Goal: Task Accomplishment & Management: Manage account settings

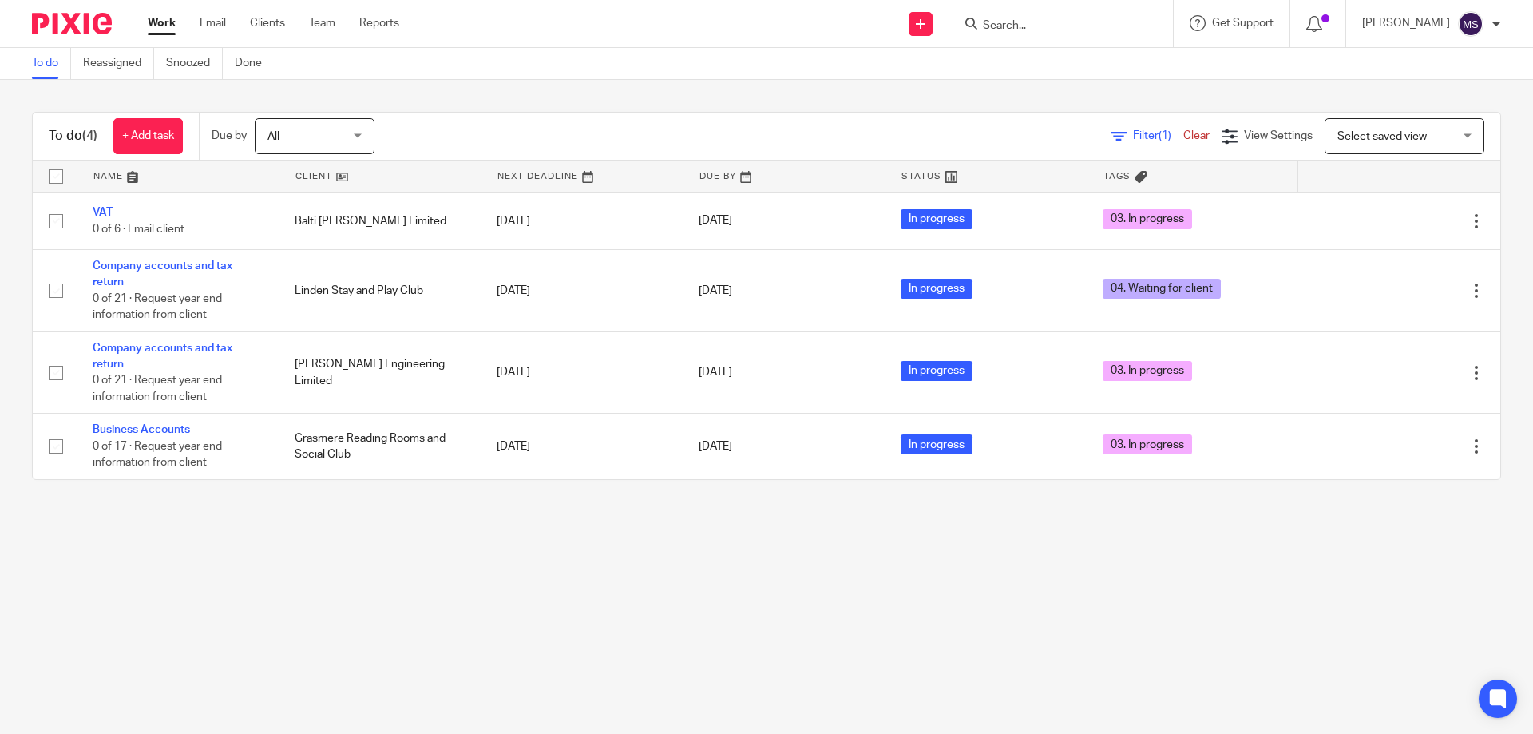
click at [1063, 32] on input "Search" at bounding box center [1053, 26] width 144 height 14
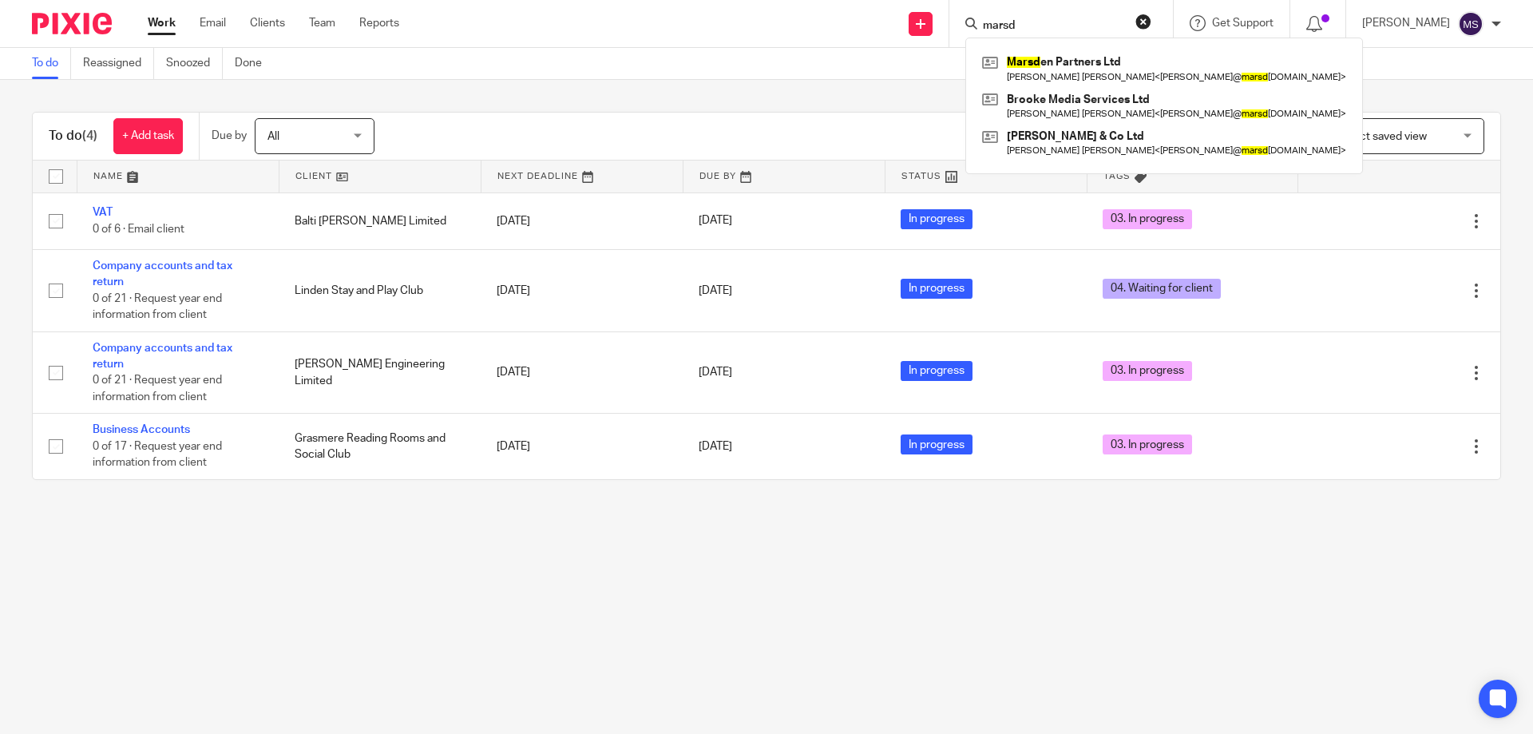
type input "marsd"
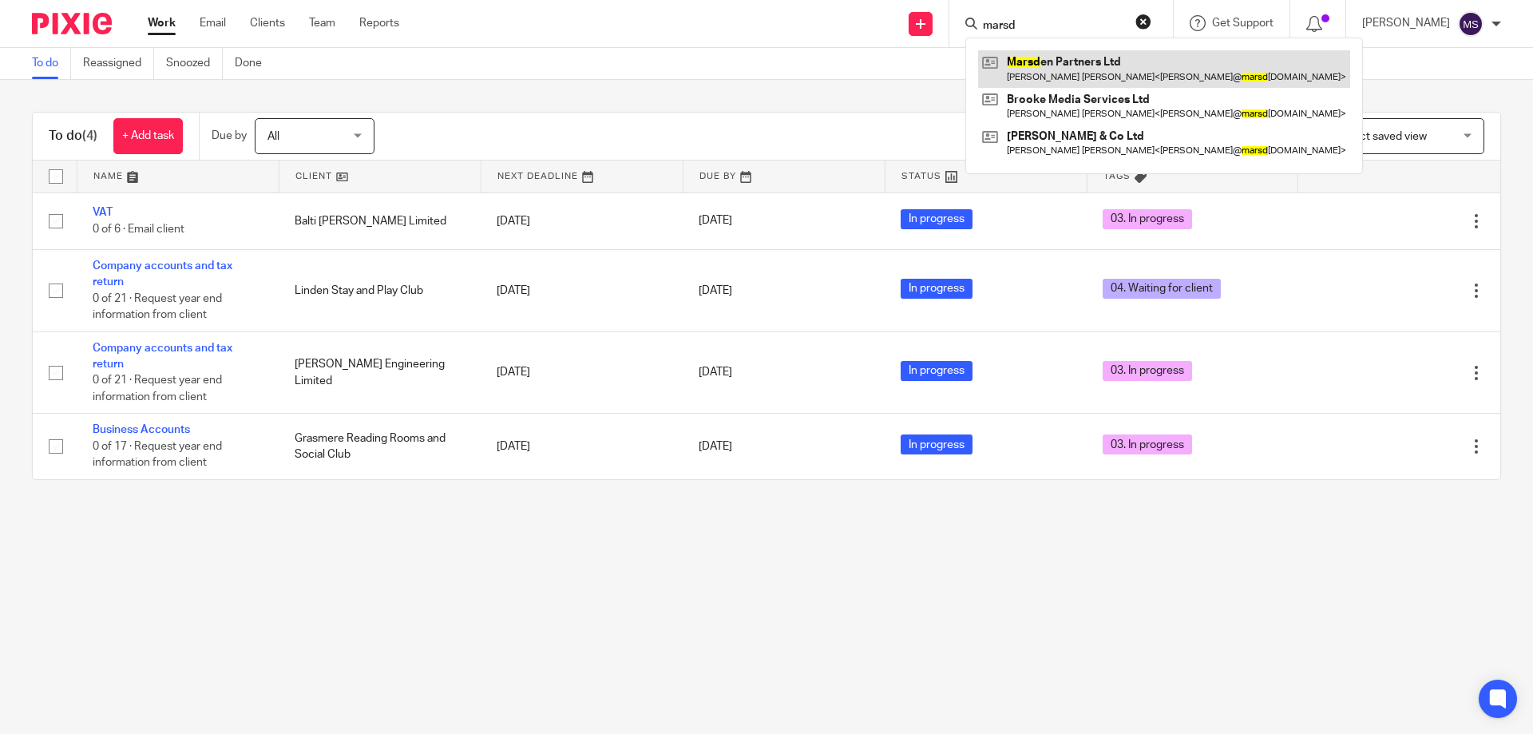
click at [1030, 62] on link at bounding box center [1164, 68] width 372 height 37
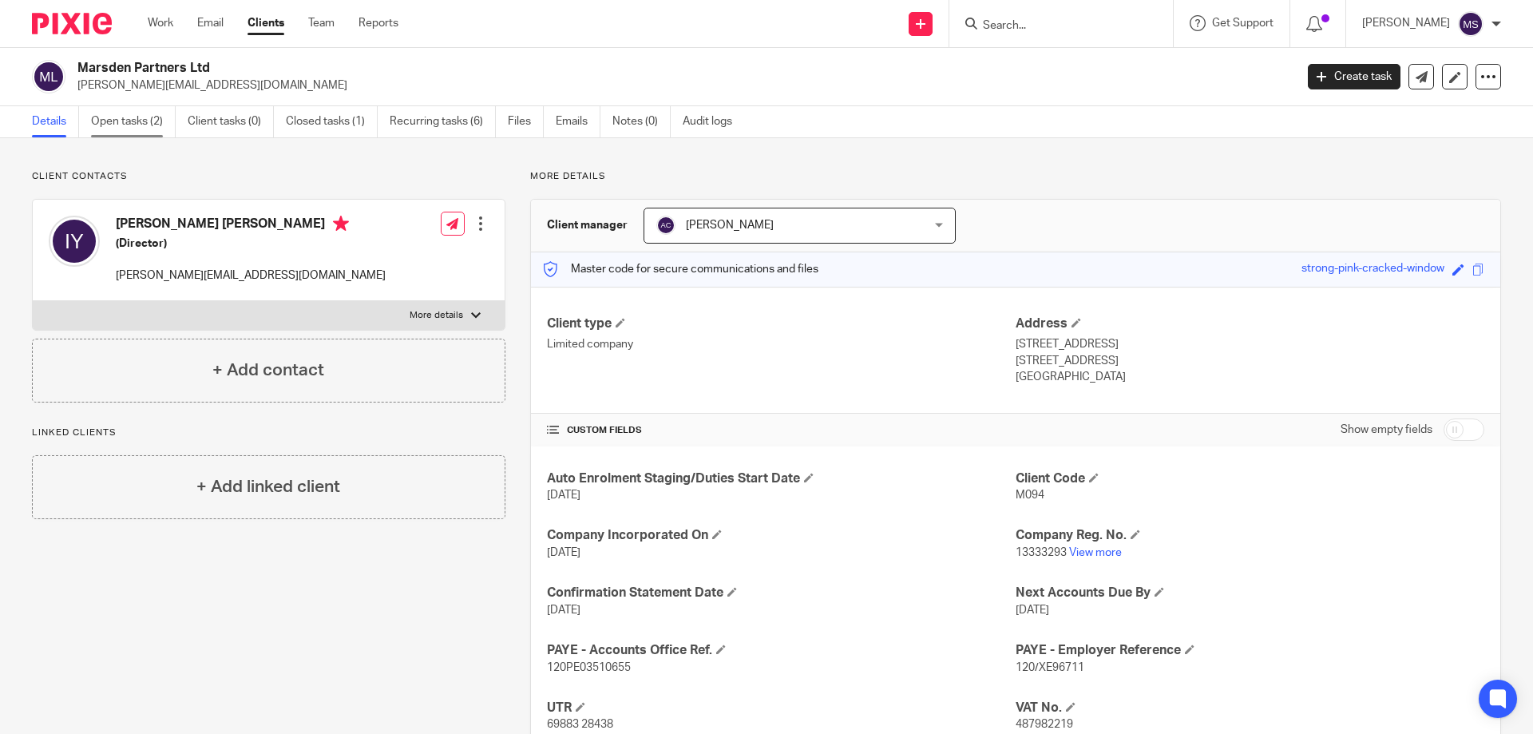
click at [95, 124] on link "Open tasks (2)" at bounding box center [133, 121] width 85 height 31
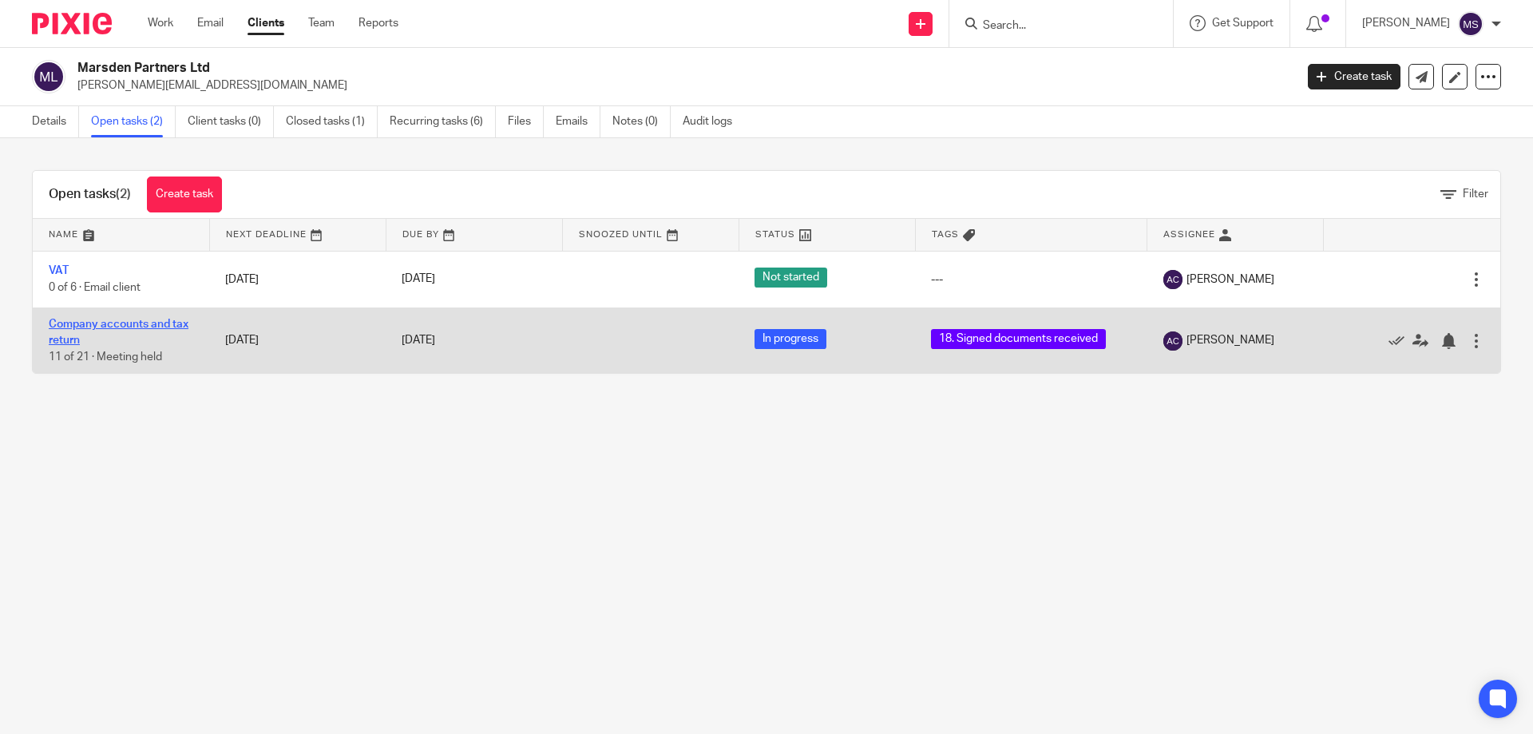
click at [152, 319] on link "Company accounts and tax return" at bounding box center [119, 332] width 140 height 27
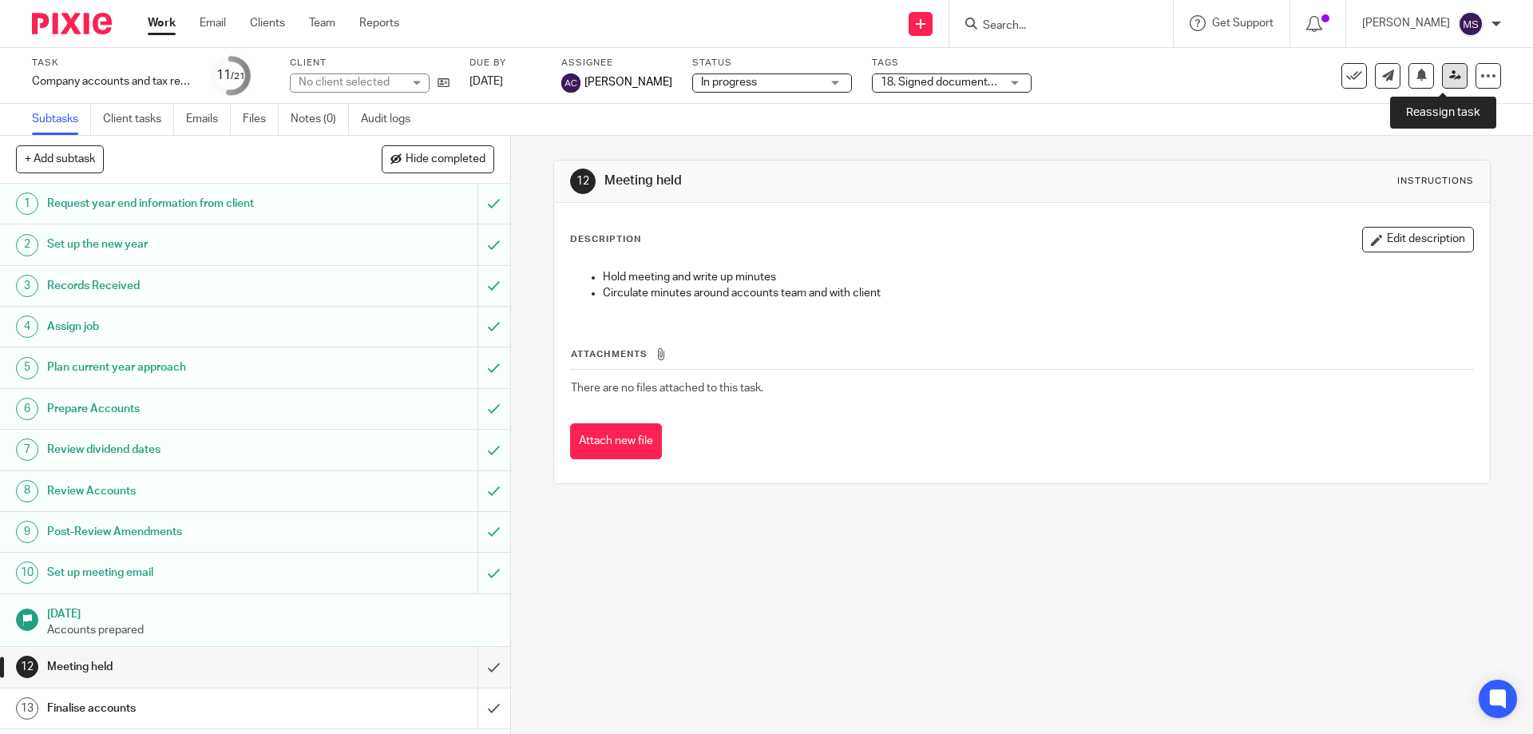
click at [1442, 82] on link at bounding box center [1455, 76] width 26 height 26
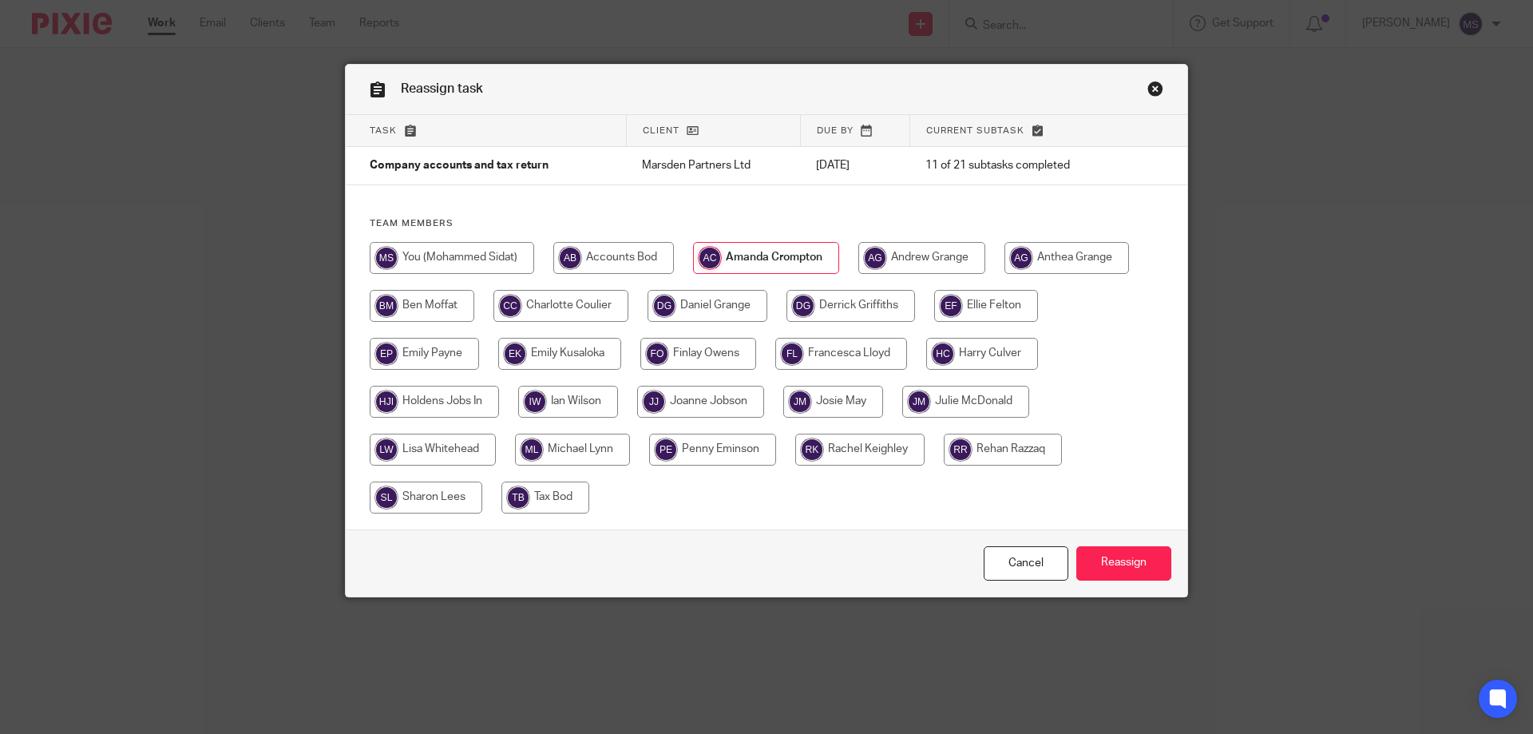
click at [442, 266] on input "radio" at bounding box center [452, 258] width 165 height 32
radio input "true"
click at [1100, 555] on input "Reassign" at bounding box center [1123, 563] width 95 height 34
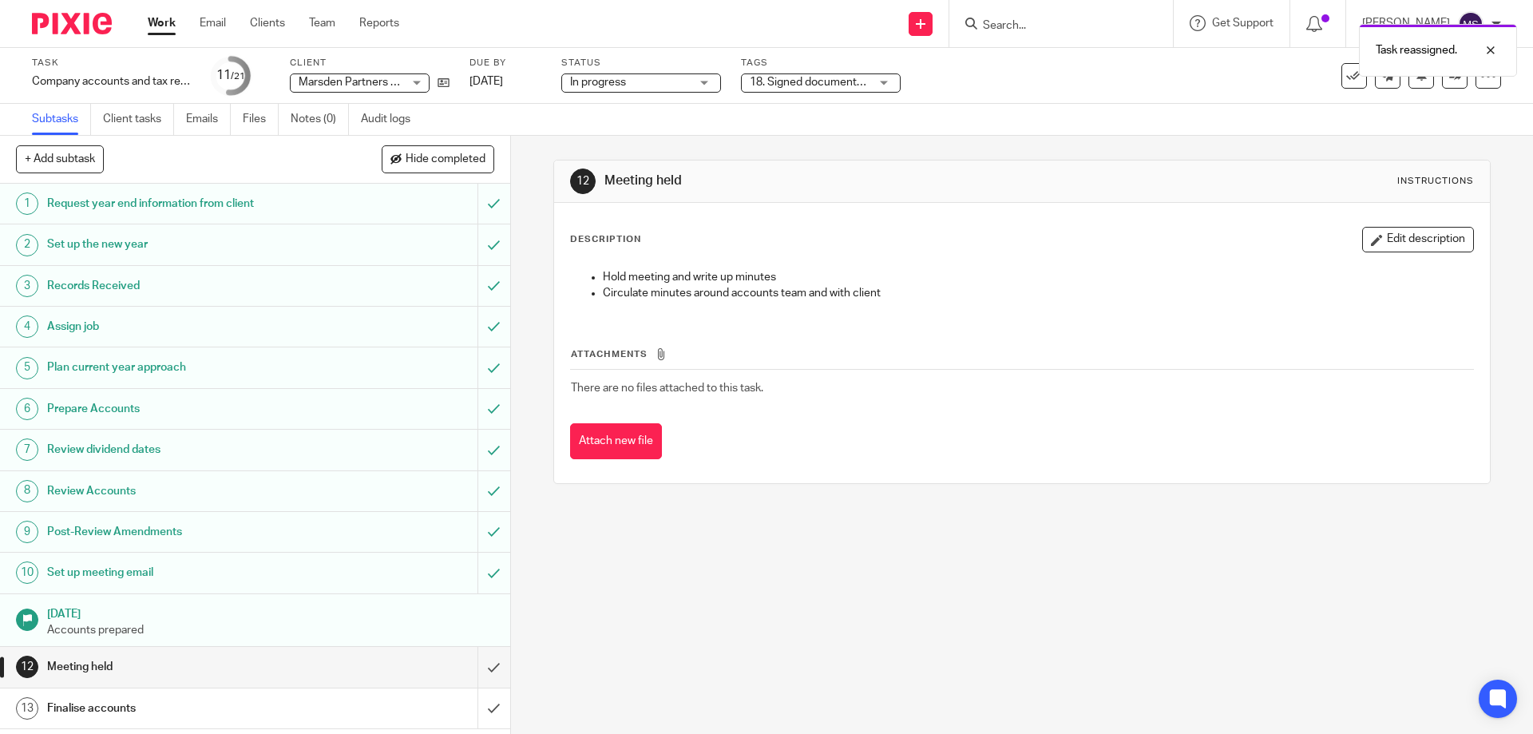
click at [585, 78] on span "In progress" at bounding box center [598, 82] width 56 height 11
click at [854, 84] on span "18. Signed documents received" at bounding box center [829, 82] width 159 height 11
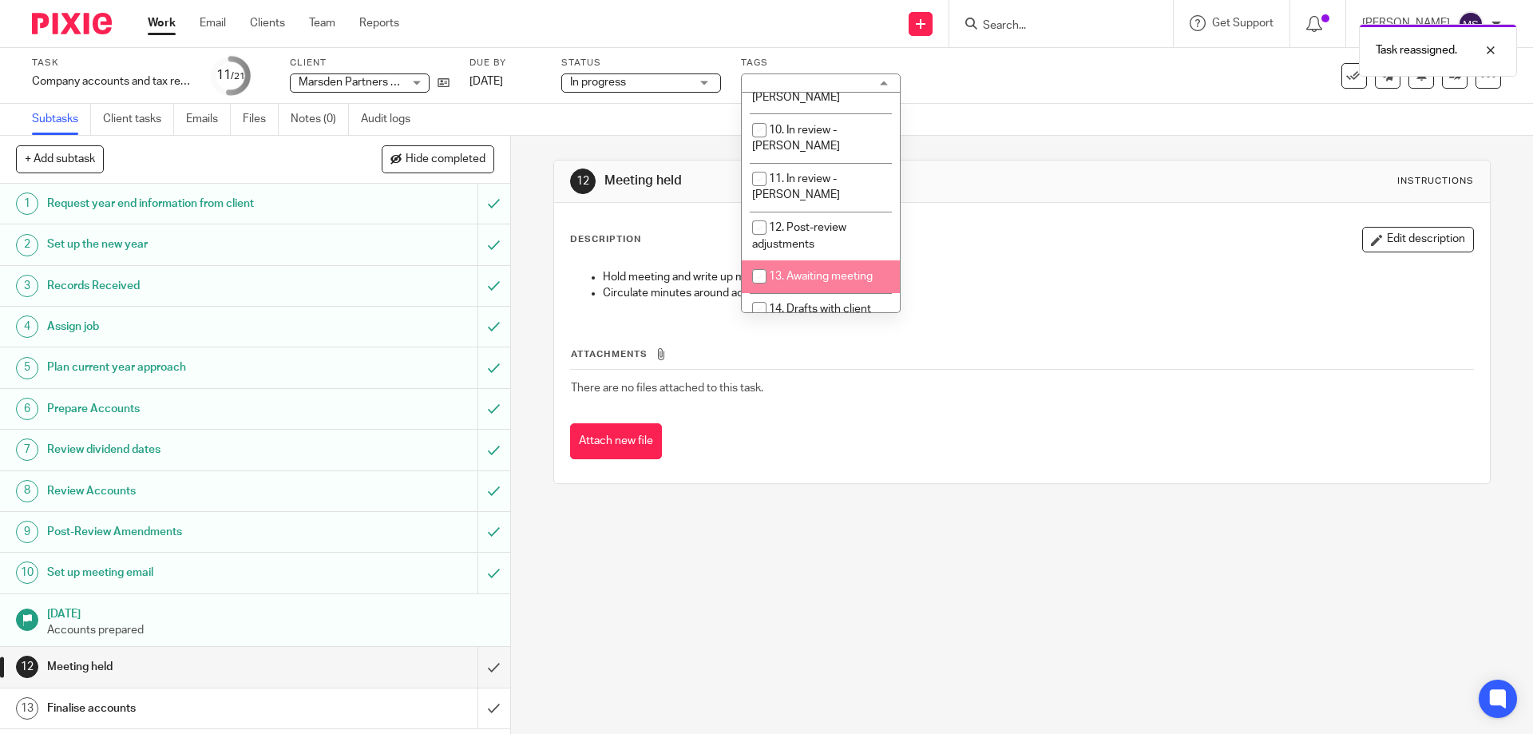
scroll to position [559, 0]
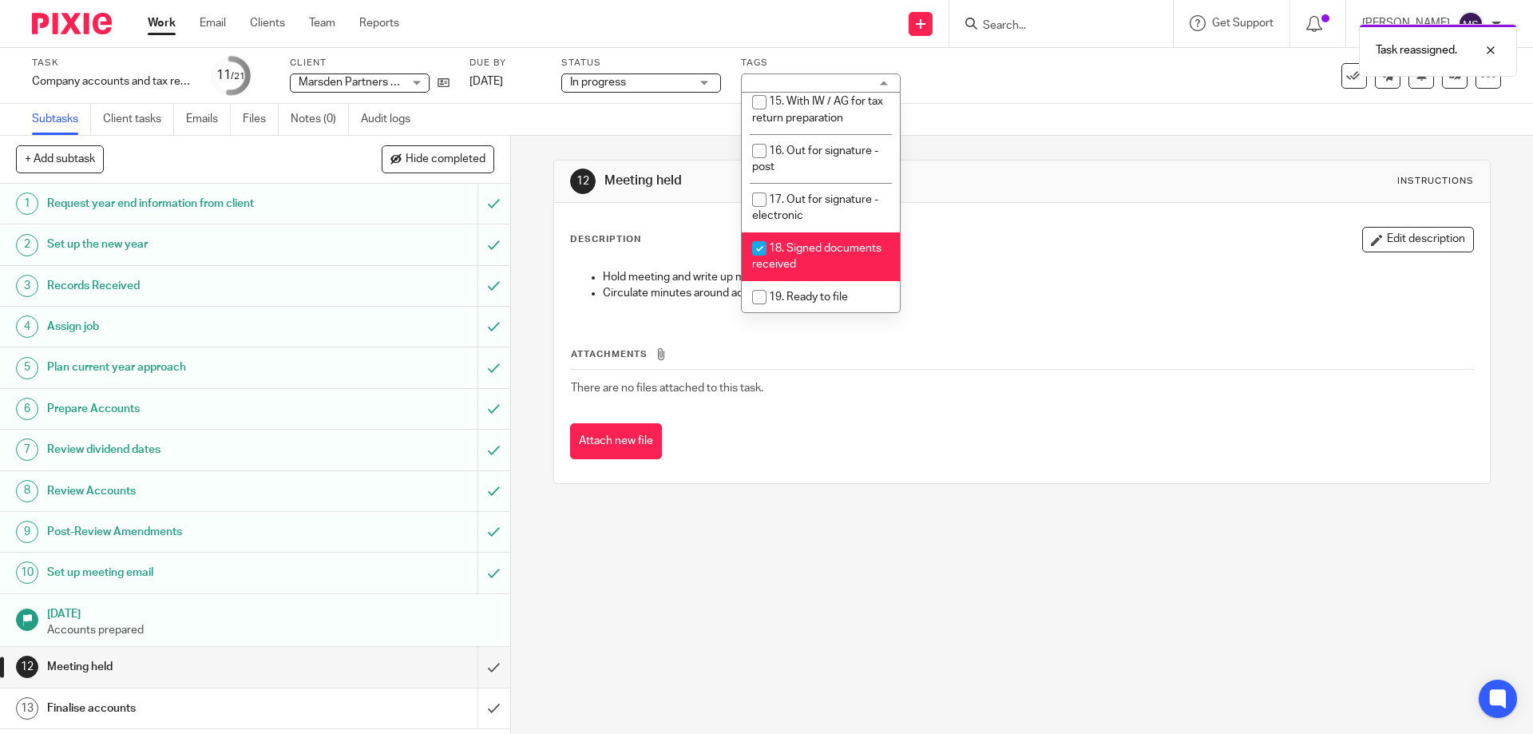
click at [802, 232] on li "18. Signed documents received" at bounding box center [821, 256] width 158 height 49
checkbox input "false"
click at [834, 291] on span "19. Ready to file" at bounding box center [808, 296] width 79 height 11
checkbox input "true"
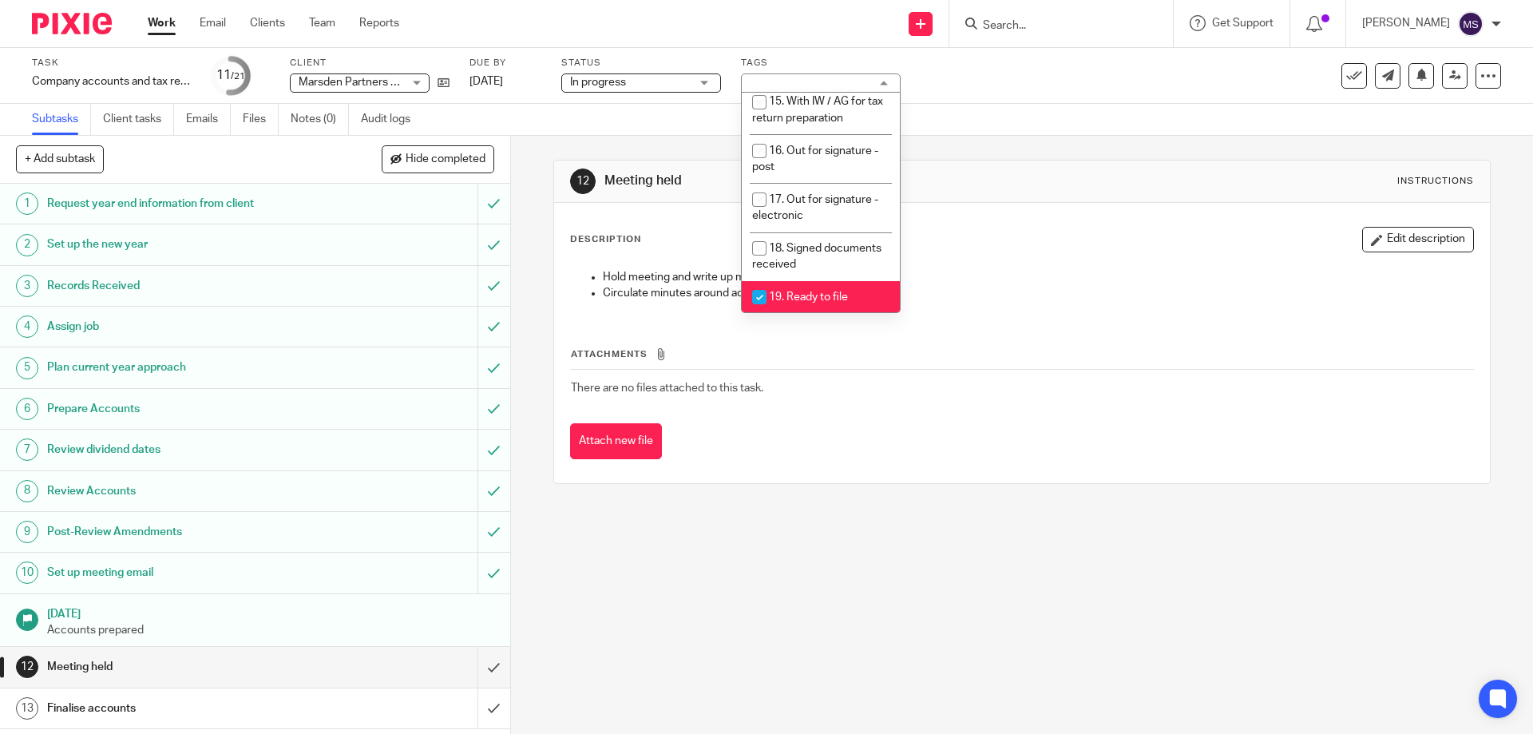
click at [1151, 196] on div "12 Meeting held Instructions" at bounding box center [1021, 182] width 935 height 42
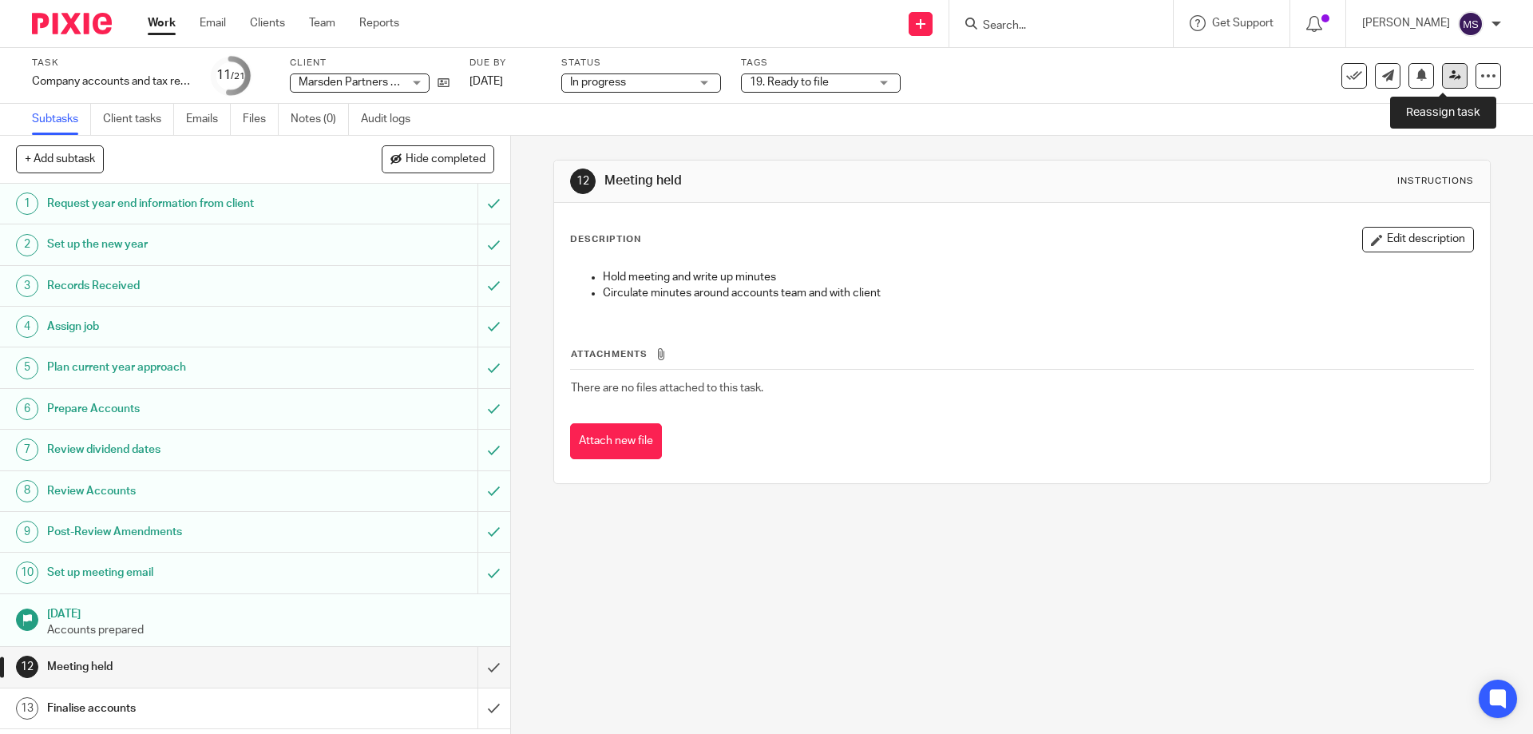
click at [1445, 85] on link at bounding box center [1455, 76] width 26 height 26
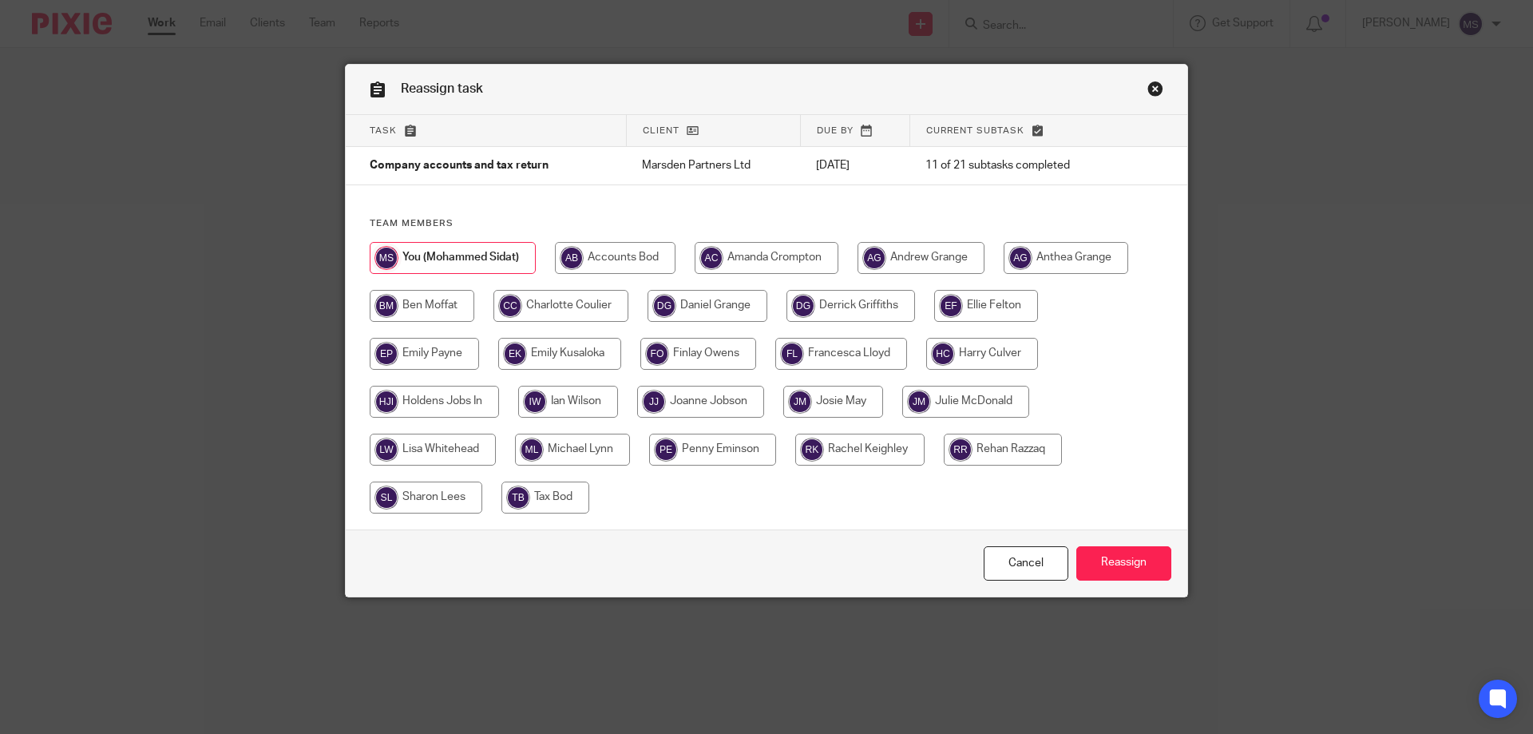
click at [872, 308] on input "radio" at bounding box center [851, 306] width 129 height 32
radio input "true"
click at [1102, 567] on input "Reassign" at bounding box center [1123, 563] width 95 height 34
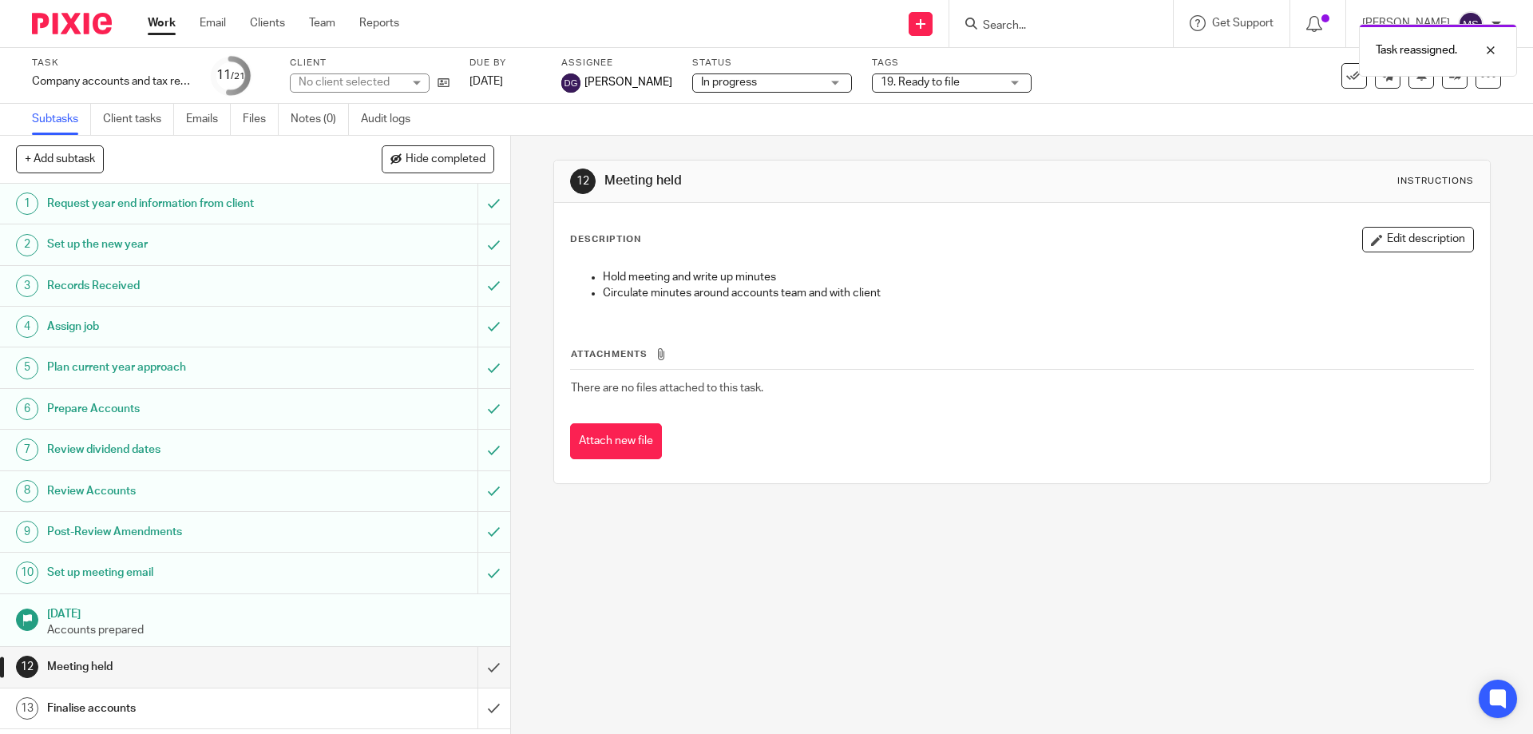
click at [168, 22] on link "Work" at bounding box center [162, 23] width 28 height 16
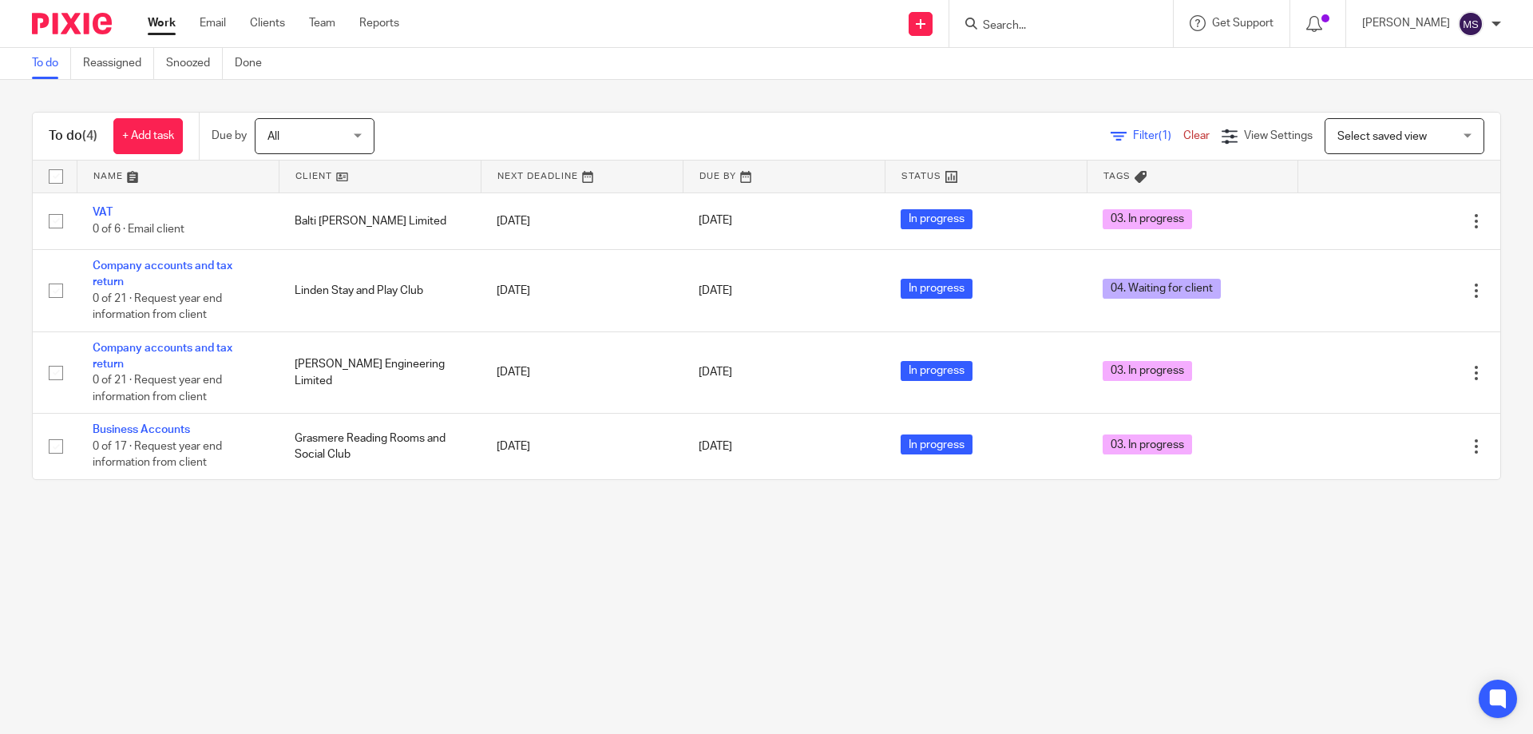
click at [1041, 29] on input "Search" at bounding box center [1053, 26] width 144 height 14
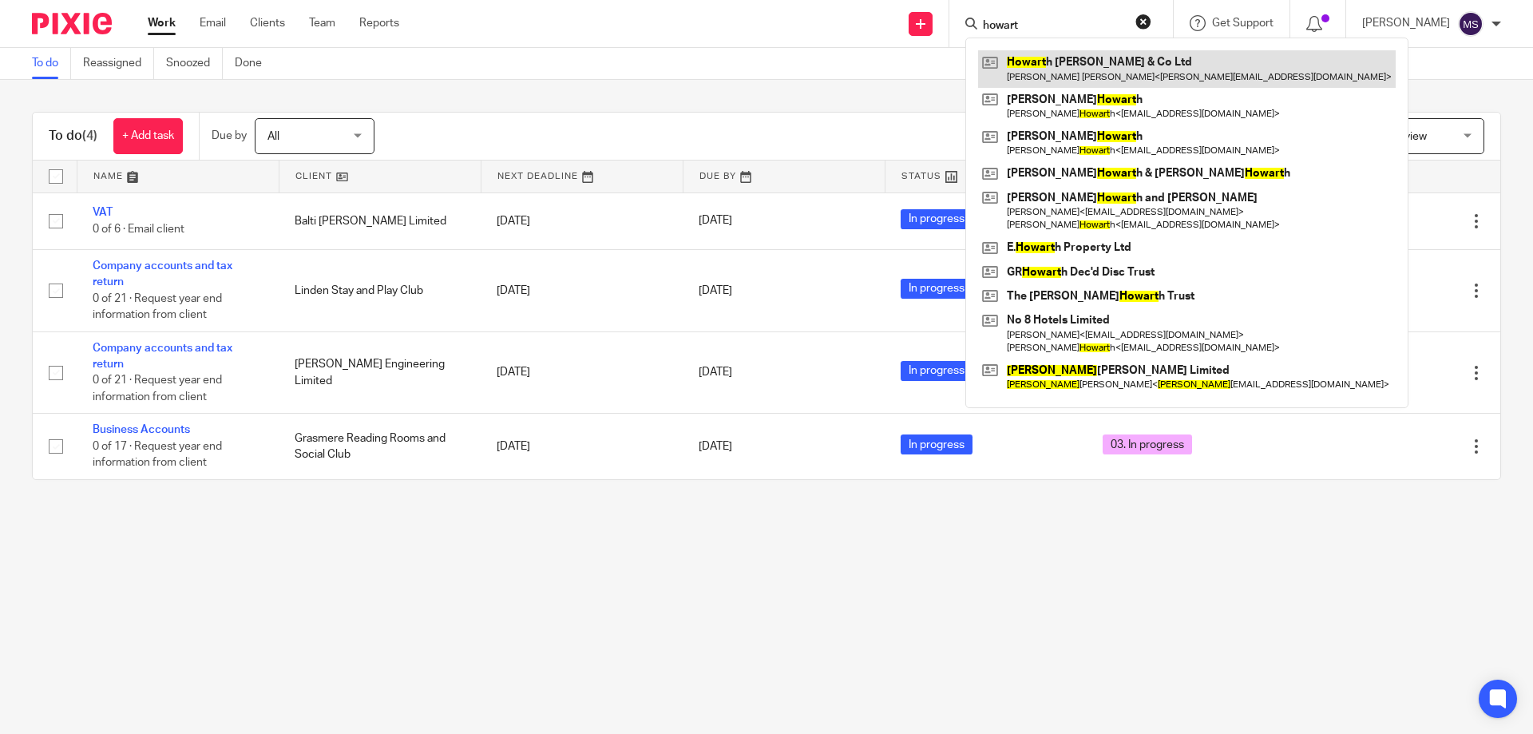
type input "howart"
click at [1050, 69] on link at bounding box center [1187, 68] width 418 height 37
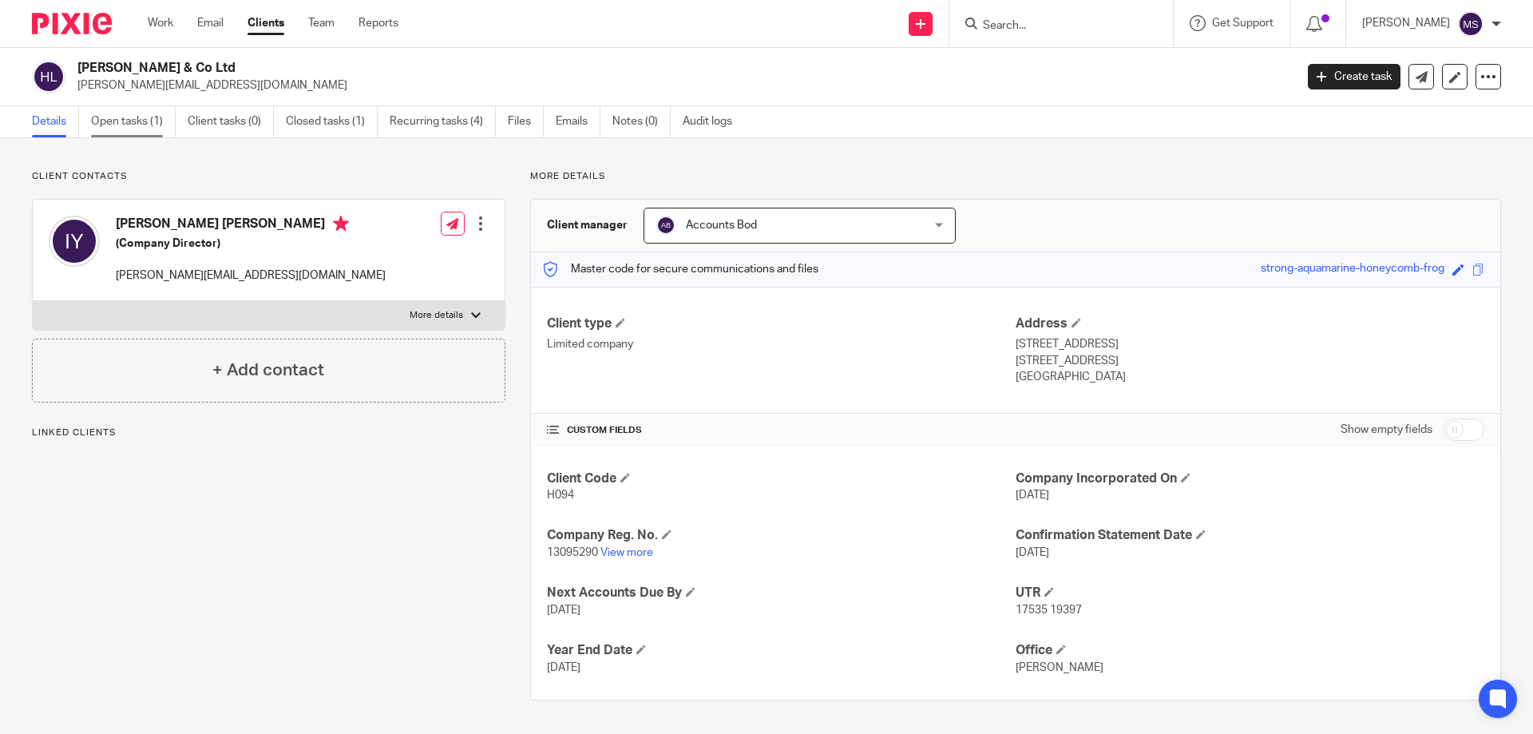
click at [130, 117] on link "Open tasks (1)" at bounding box center [133, 121] width 85 height 31
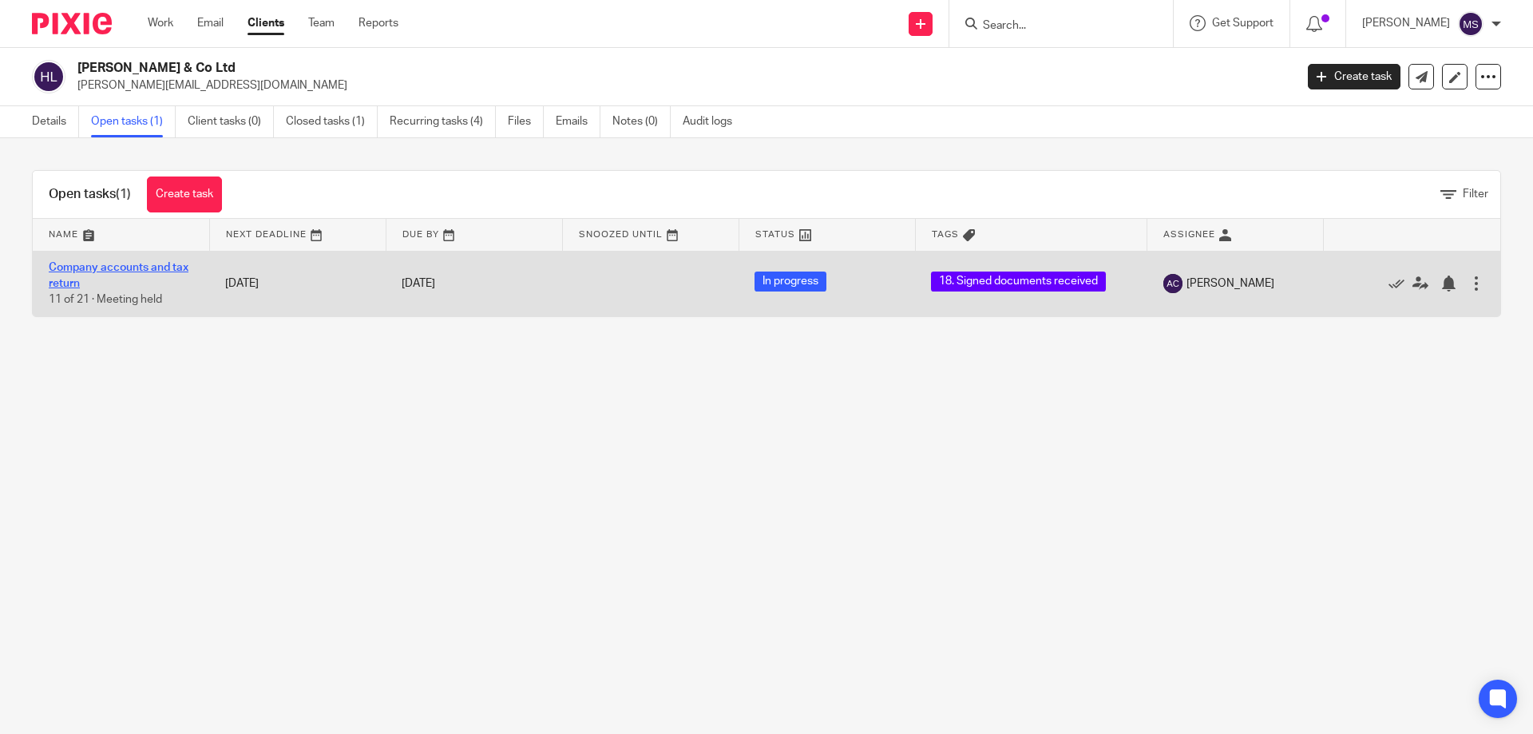
click at [98, 272] on link "Company accounts and tax return" at bounding box center [119, 275] width 140 height 27
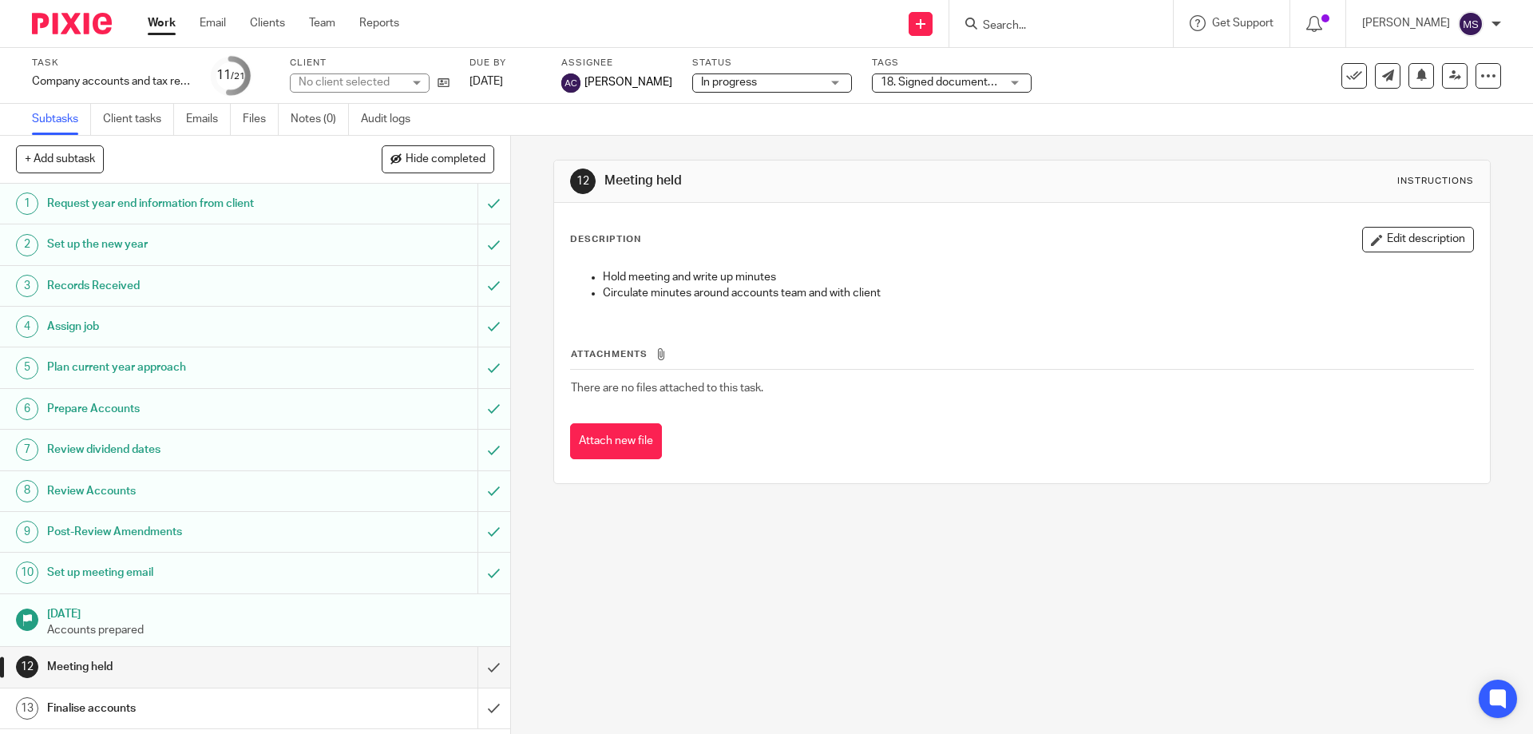
click at [935, 86] on span "18. Signed documents received" at bounding box center [960, 82] width 159 height 11
click at [1449, 76] on icon at bounding box center [1455, 75] width 12 height 12
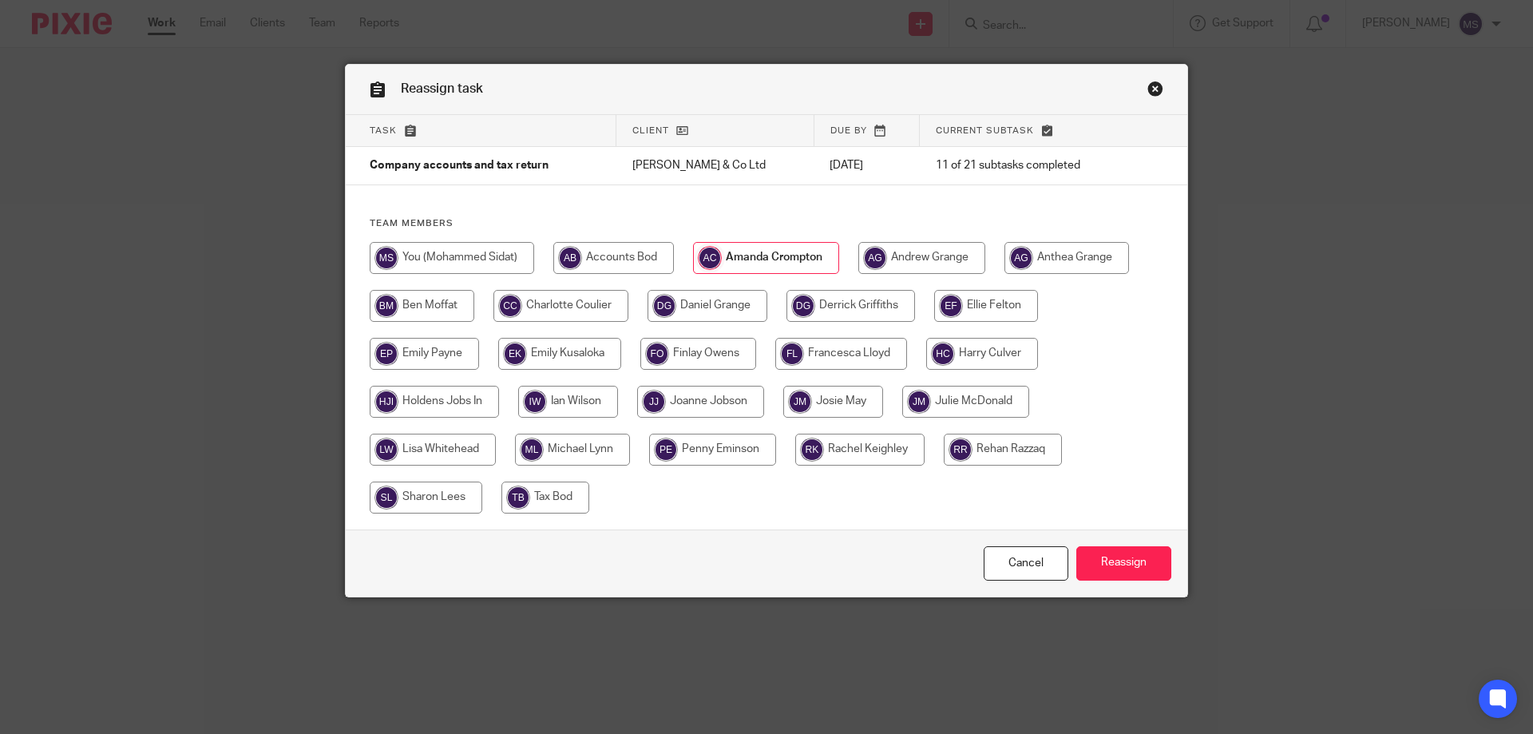
click at [493, 256] on input "radio" at bounding box center [452, 258] width 165 height 32
radio input "true"
click at [1124, 557] on input "Reassign" at bounding box center [1123, 563] width 95 height 34
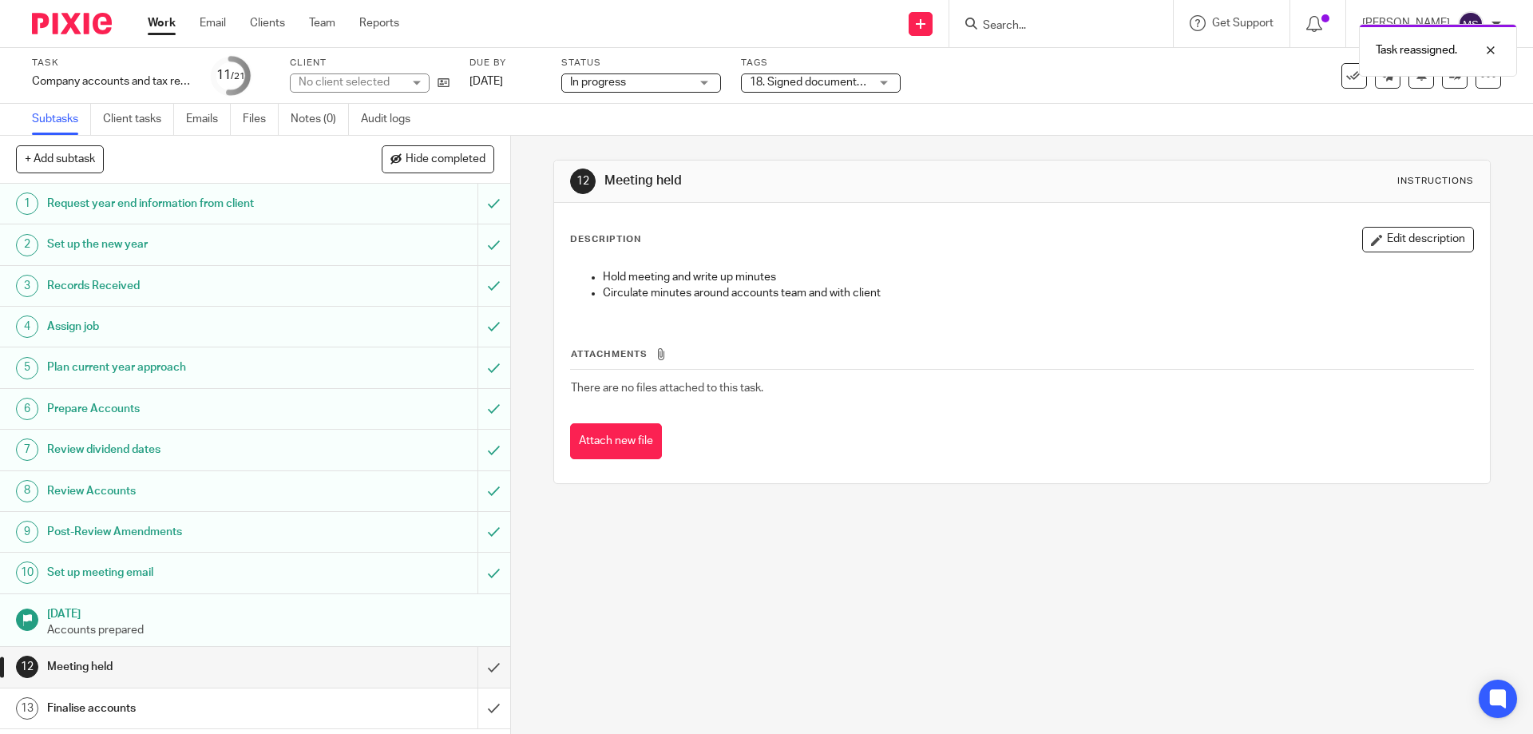
click at [850, 85] on span "18. Signed documents received" at bounding box center [829, 82] width 159 height 11
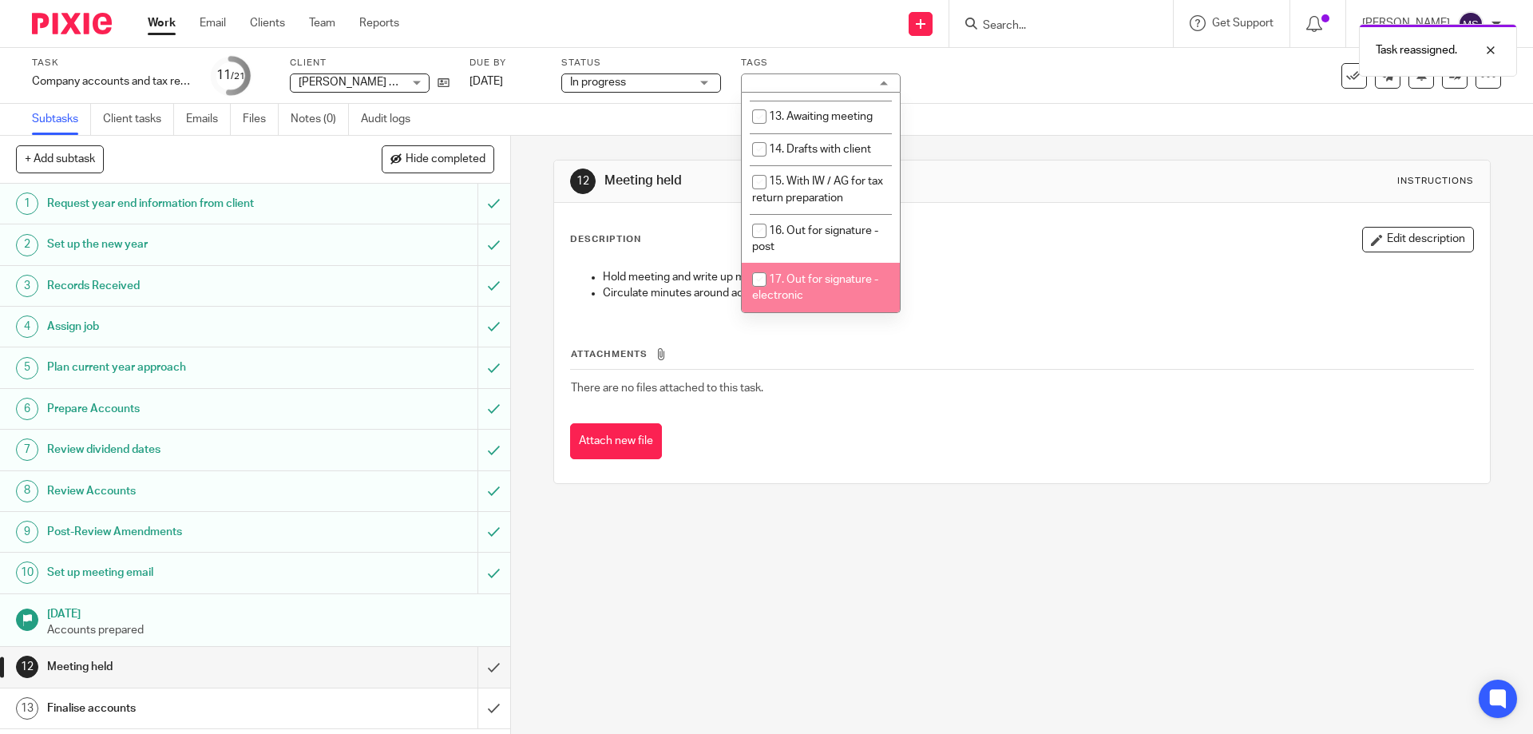
scroll to position [639, 0]
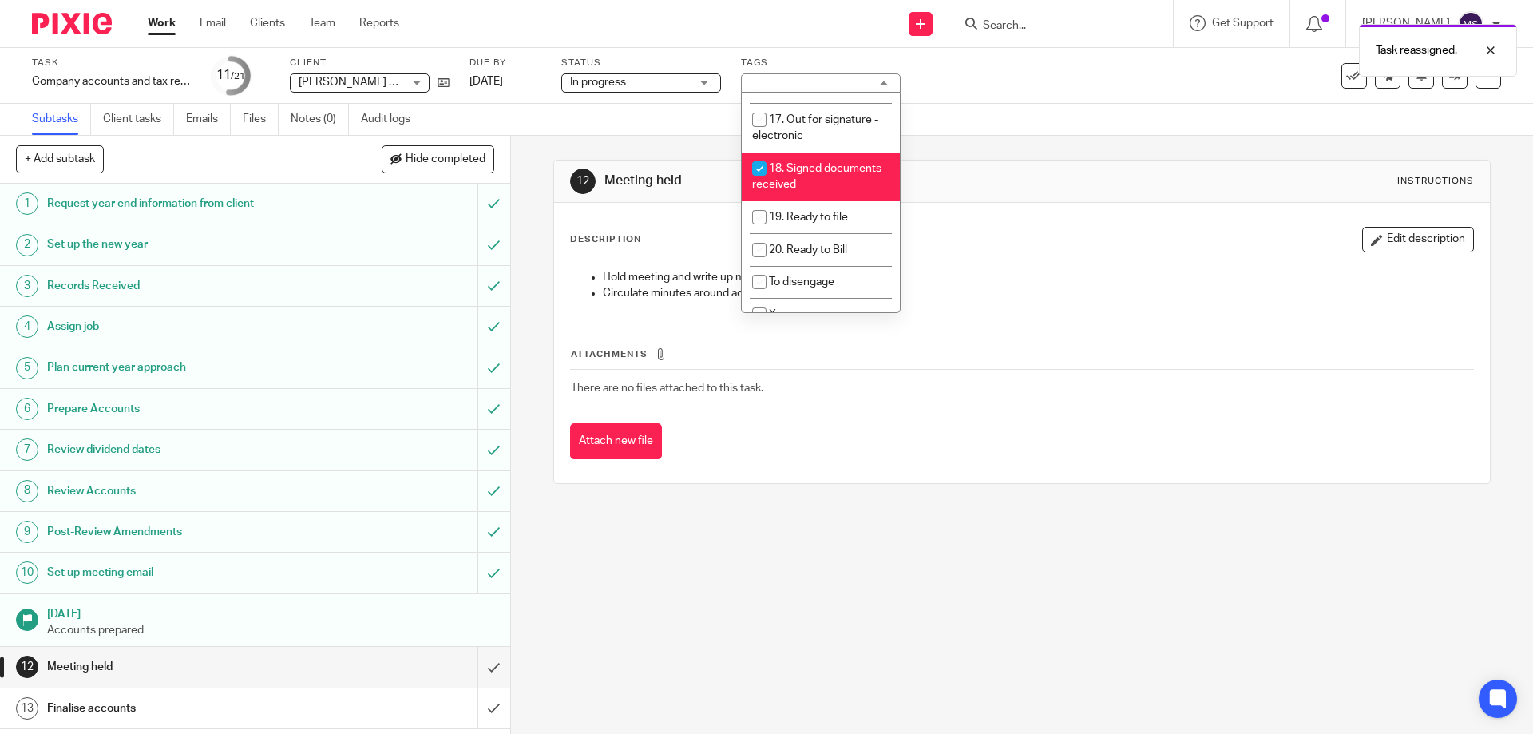
click at [803, 163] on span "18. Signed documents received" at bounding box center [816, 177] width 129 height 28
checkbox input "false"
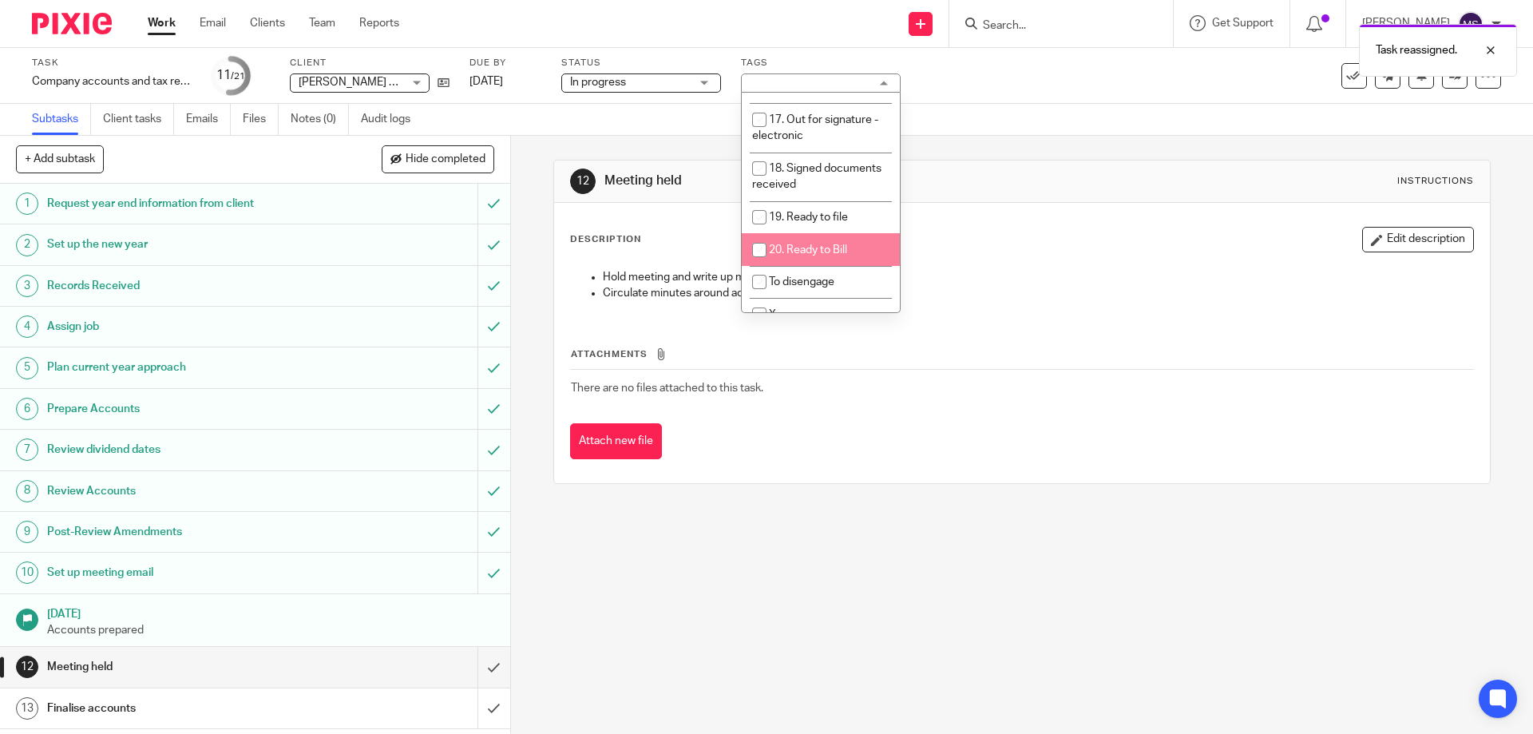
click at [823, 244] on span "20. Ready to Bill" at bounding box center [808, 249] width 78 height 11
click at [832, 244] on span "20. Ready to Bill" at bounding box center [808, 249] width 78 height 11
checkbox input "false"
click at [829, 201] on li "19. Ready to file" at bounding box center [821, 217] width 158 height 33
checkbox input "true"
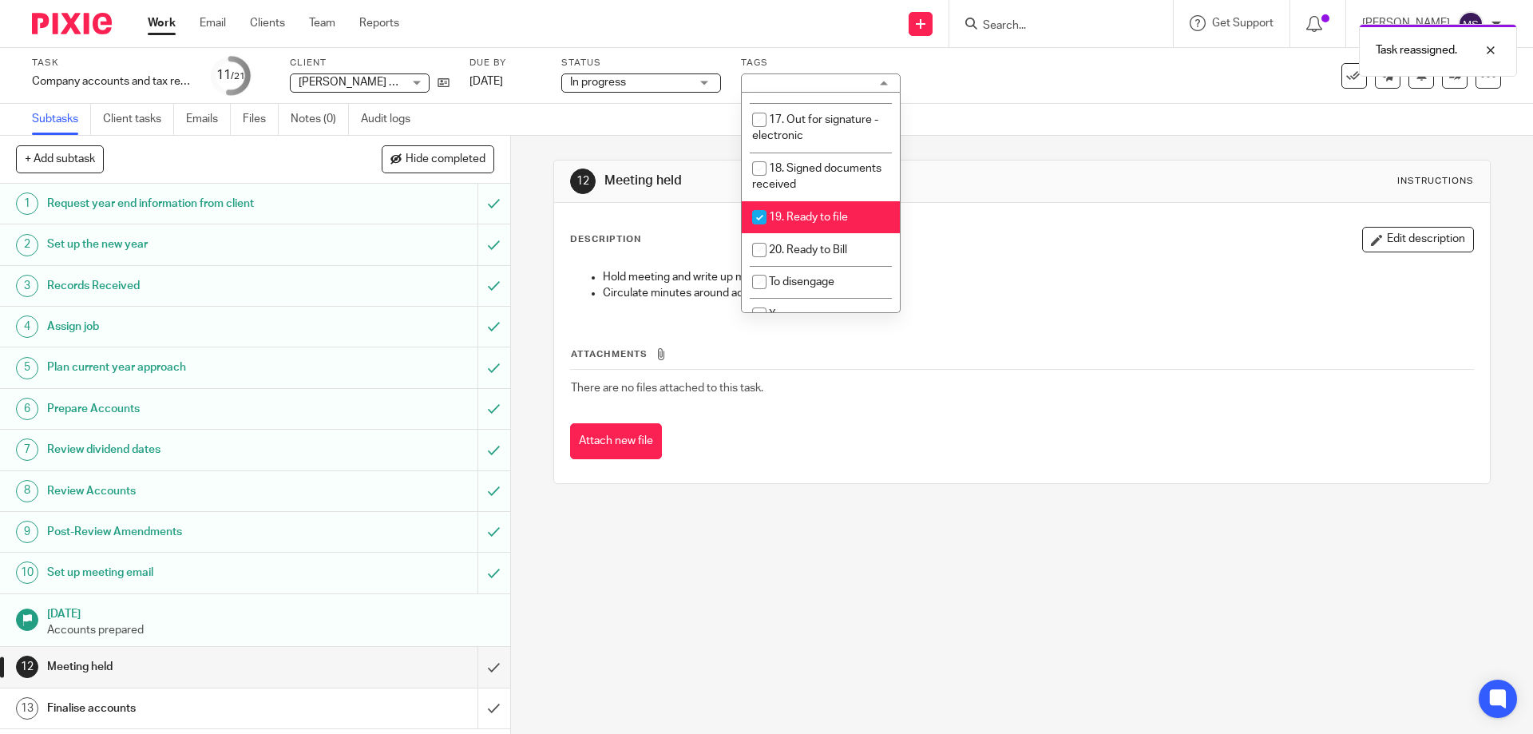
click at [1136, 111] on div "Subtasks Client tasks Emails Files Notes (0) Audit logs" at bounding box center [766, 120] width 1533 height 32
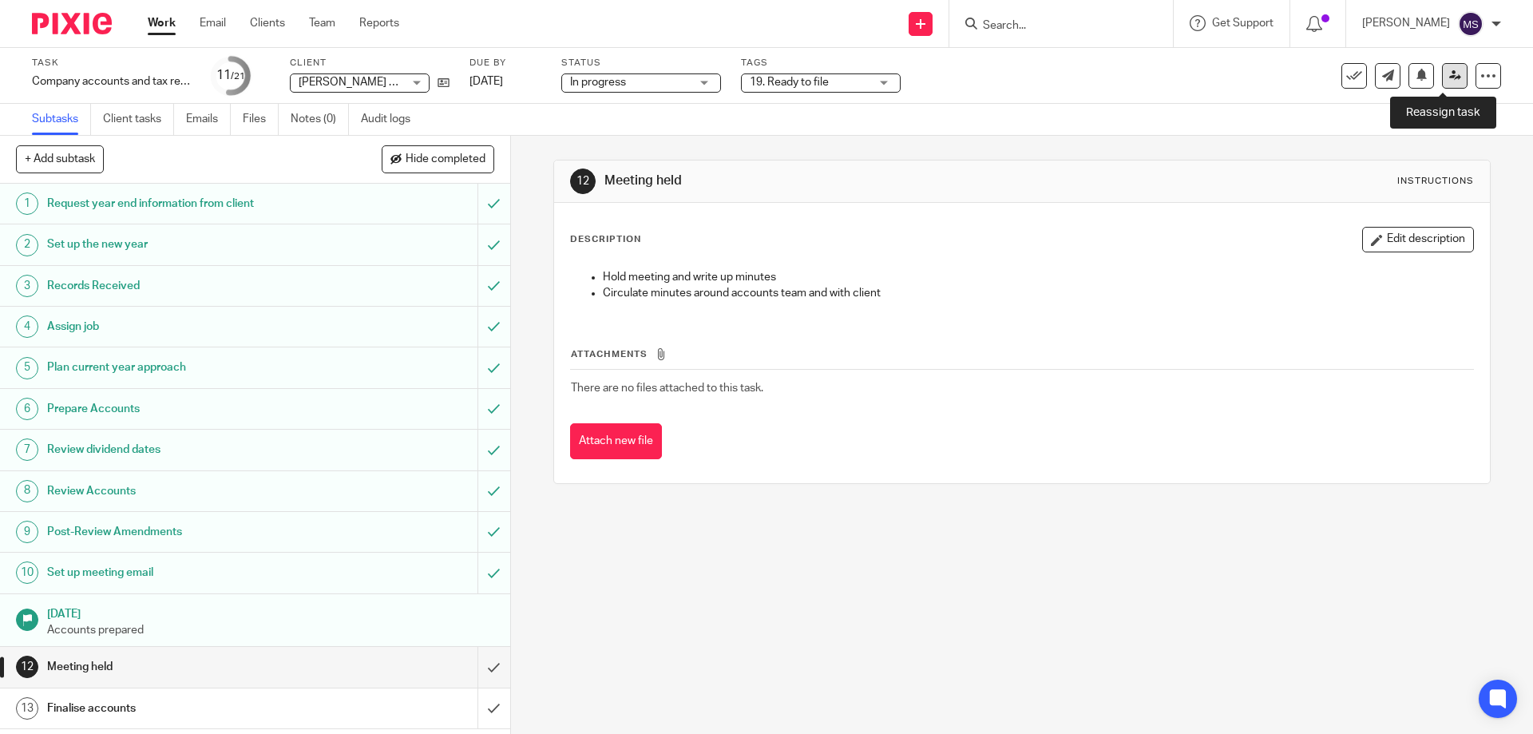
click at [1449, 84] on link at bounding box center [1455, 76] width 26 height 26
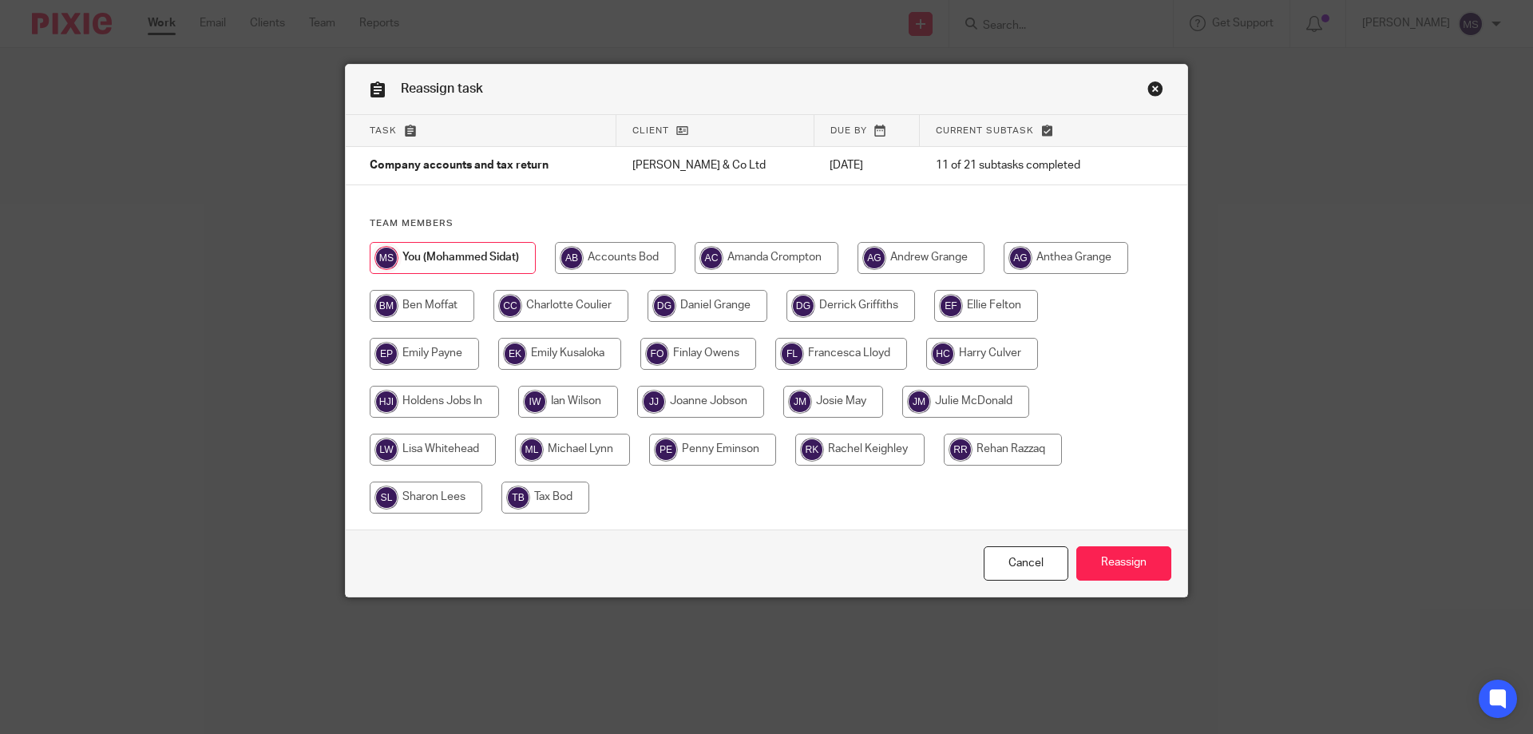
click at [799, 260] on input "radio" at bounding box center [767, 258] width 144 height 32
radio input "true"
click at [836, 315] on input "radio" at bounding box center [851, 306] width 129 height 32
radio input "true"
click at [1087, 556] on input "Reassign" at bounding box center [1123, 563] width 95 height 34
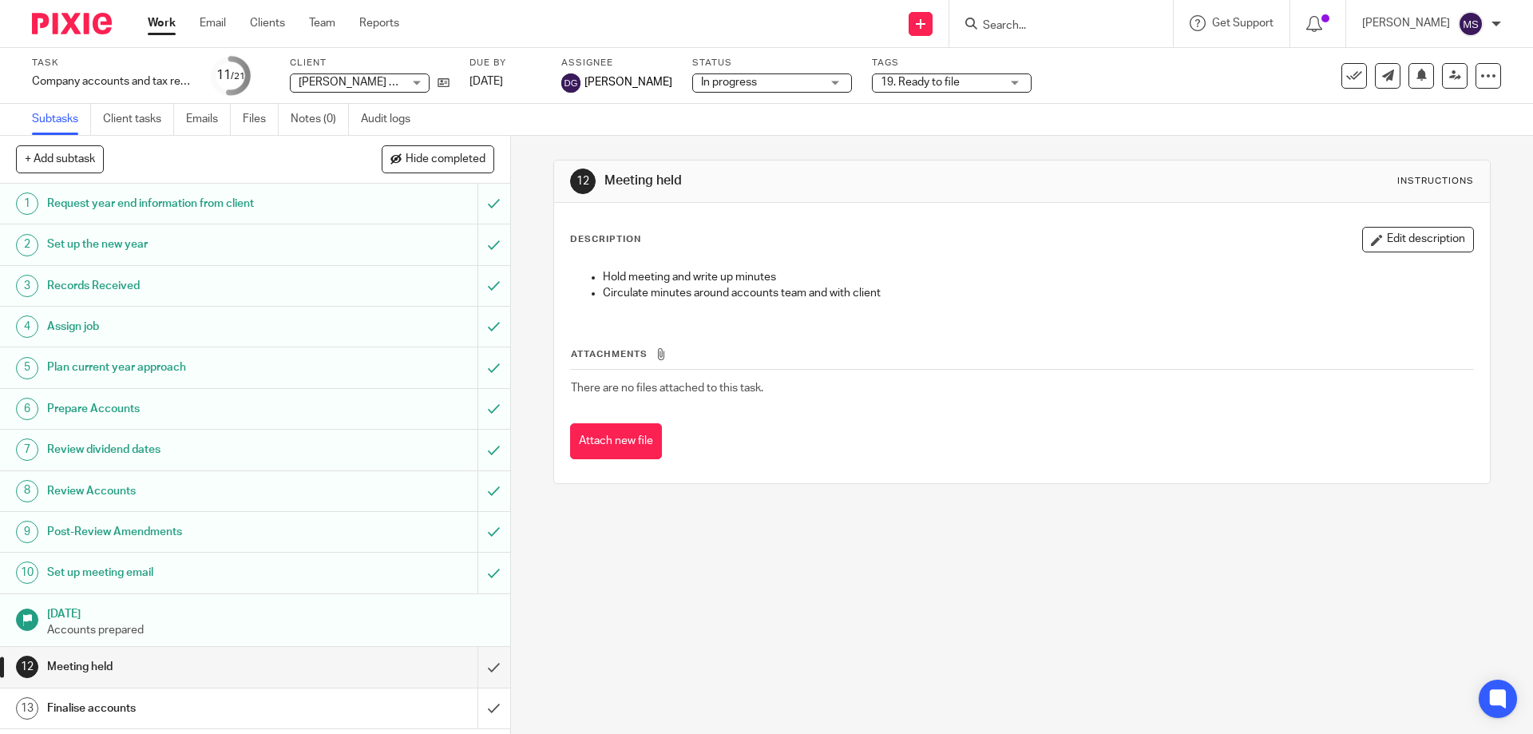
click at [150, 28] on link "Work" at bounding box center [162, 23] width 28 height 16
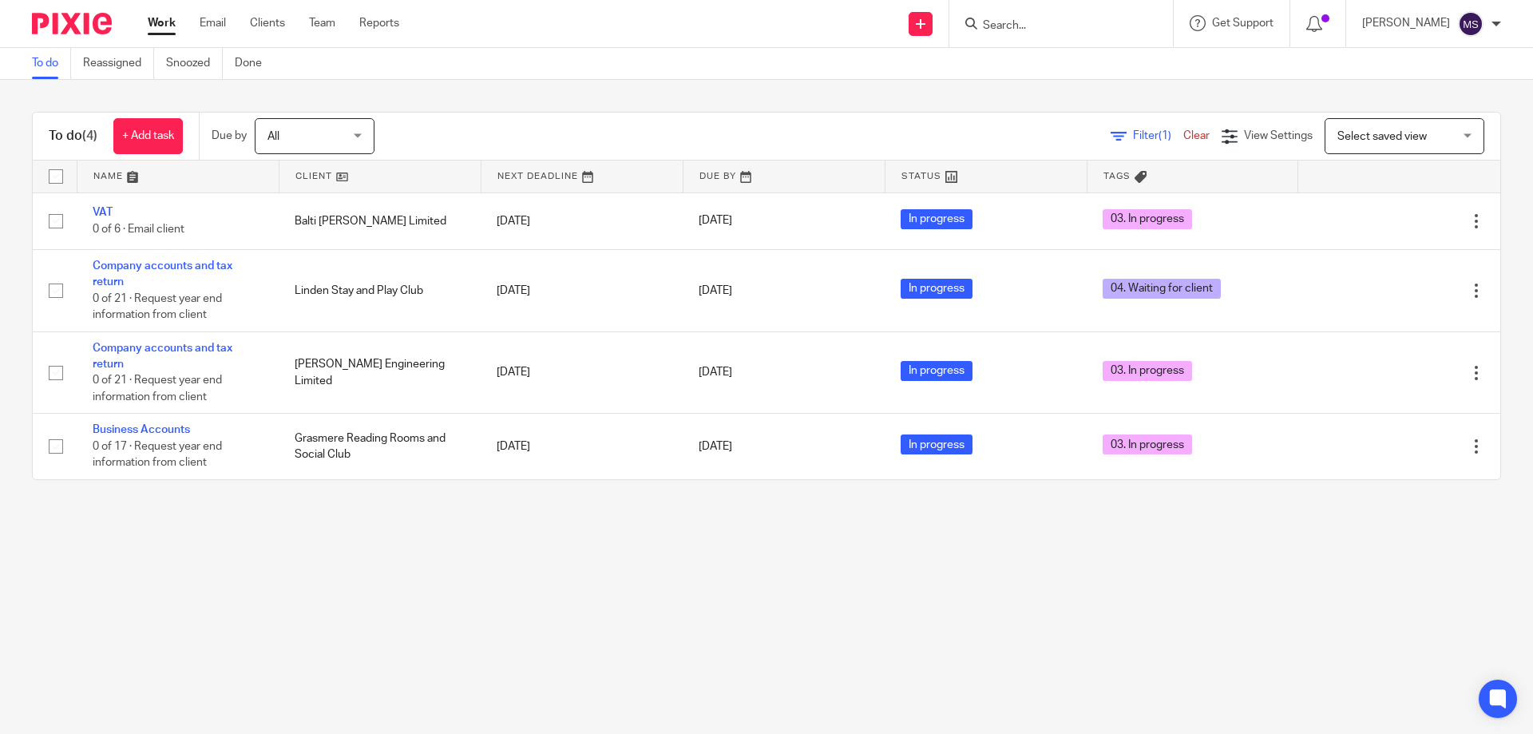
click at [1007, 32] on input "Search" at bounding box center [1053, 26] width 144 height 14
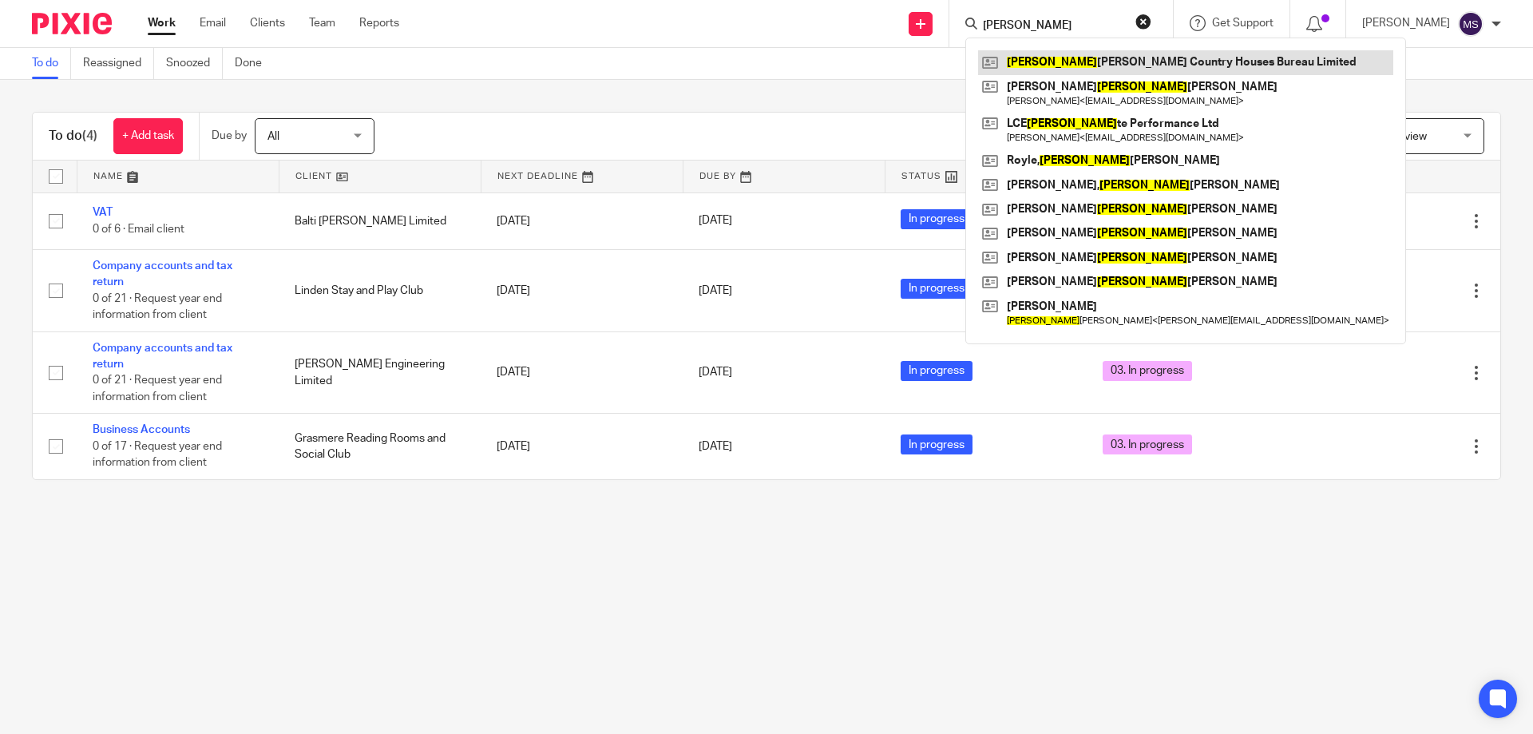
type input "eli"
click at [1013, 54] on link at bounding box center [1185, 62] width 415 height 24
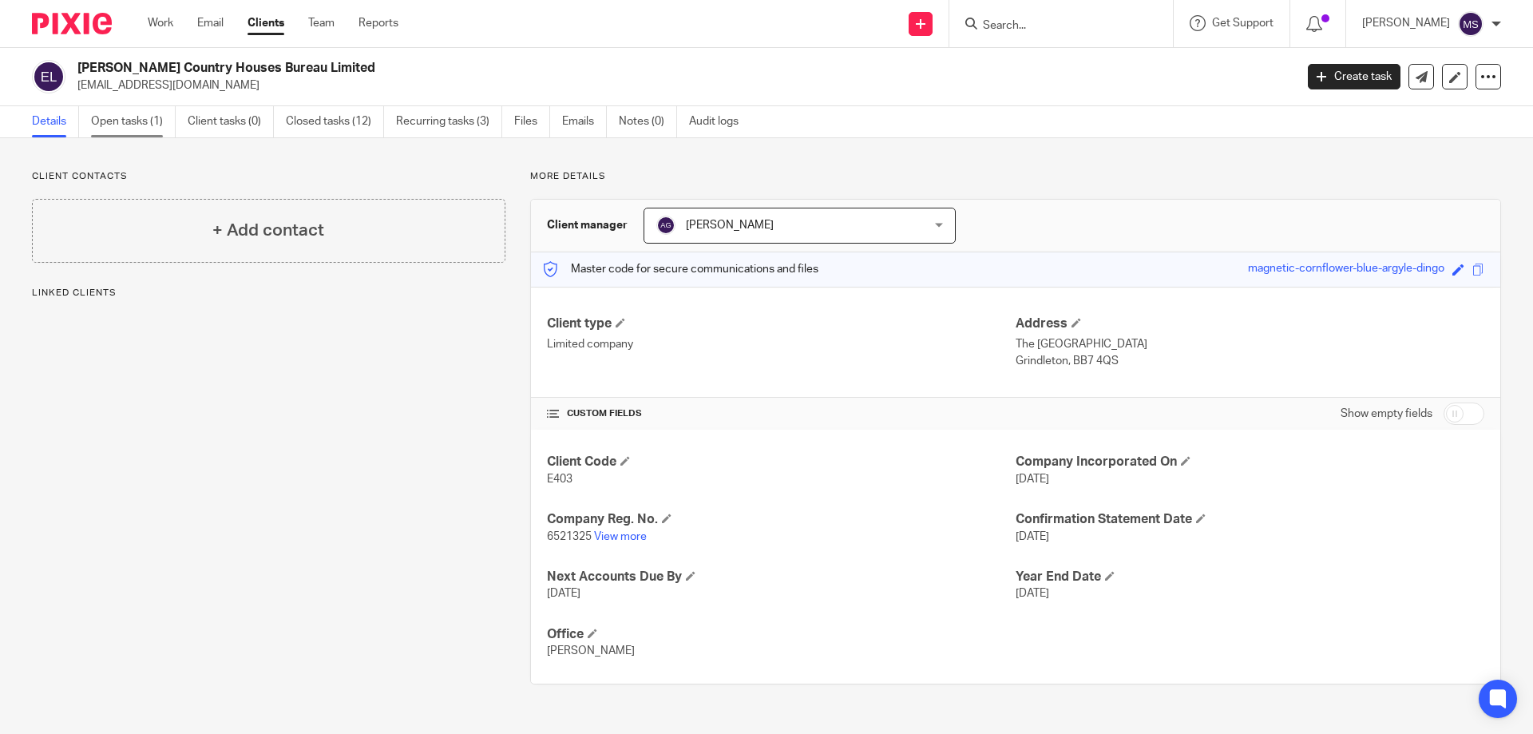
click at [117, 127] on link "Open tasks (1)" at bounding box center [133, 121] width 85 height 31
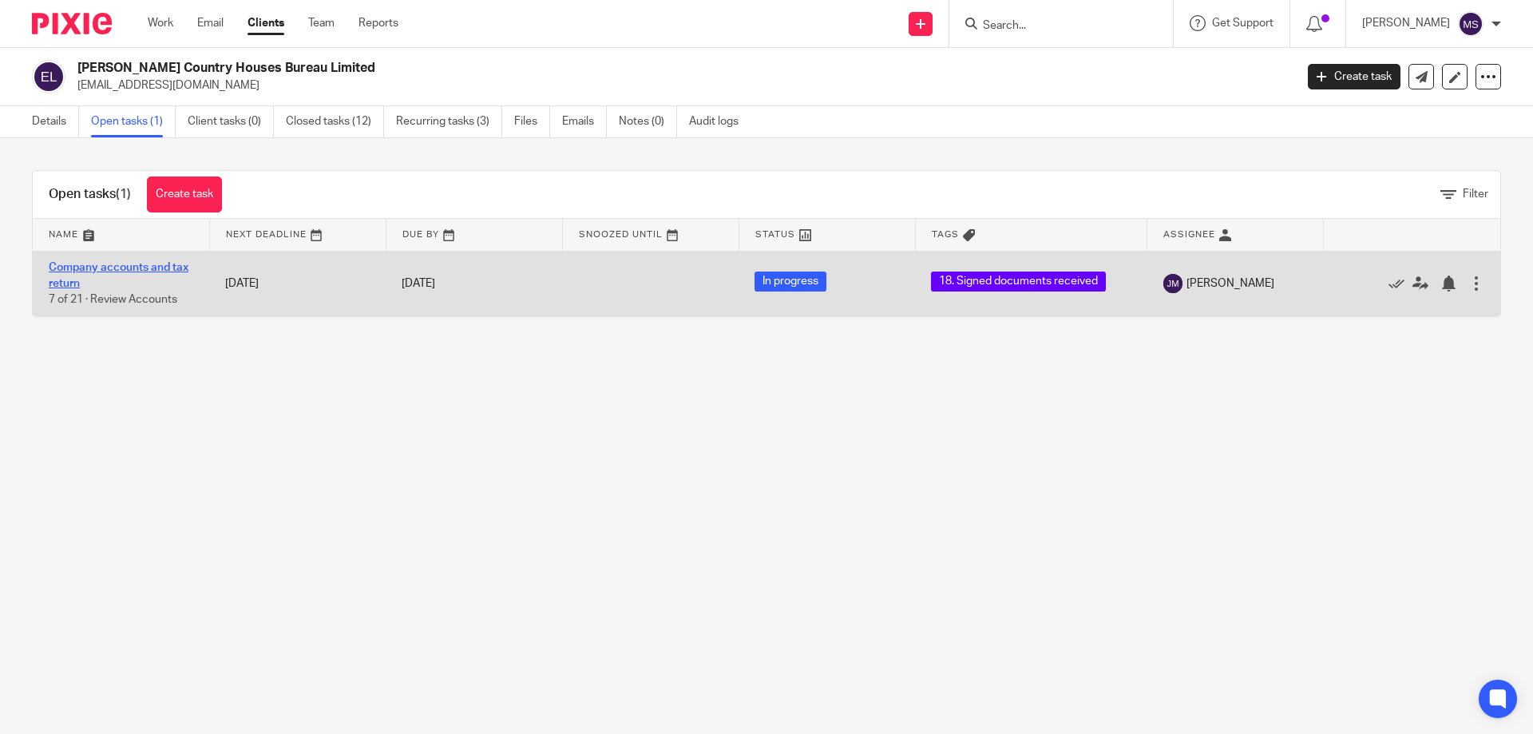
click at [141, 265] on link "Company accounts and tax return" at bounding box center [119, 275] width 140 height 27
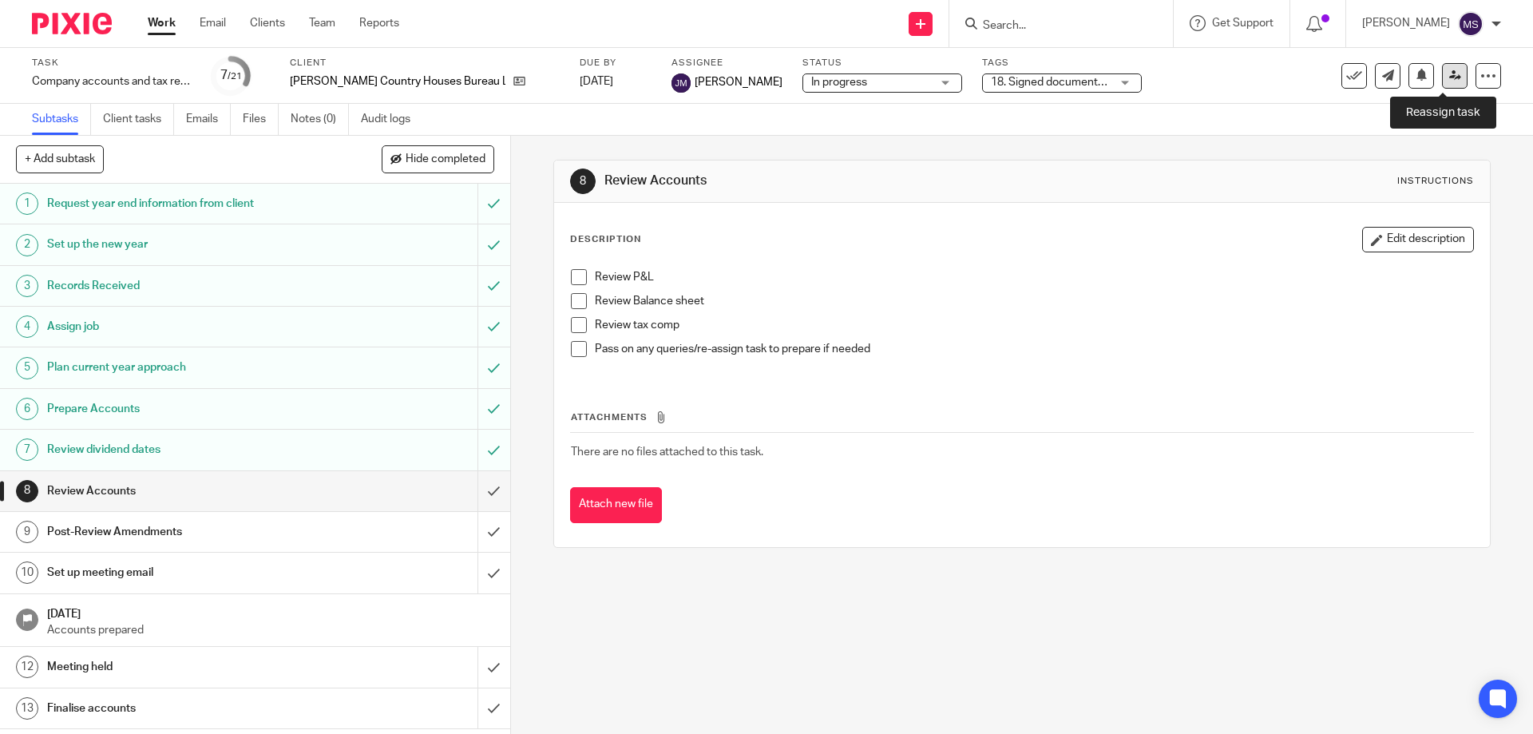
click at [1442, 80] on link at bounding box center [1455, 76] width 26 height 26
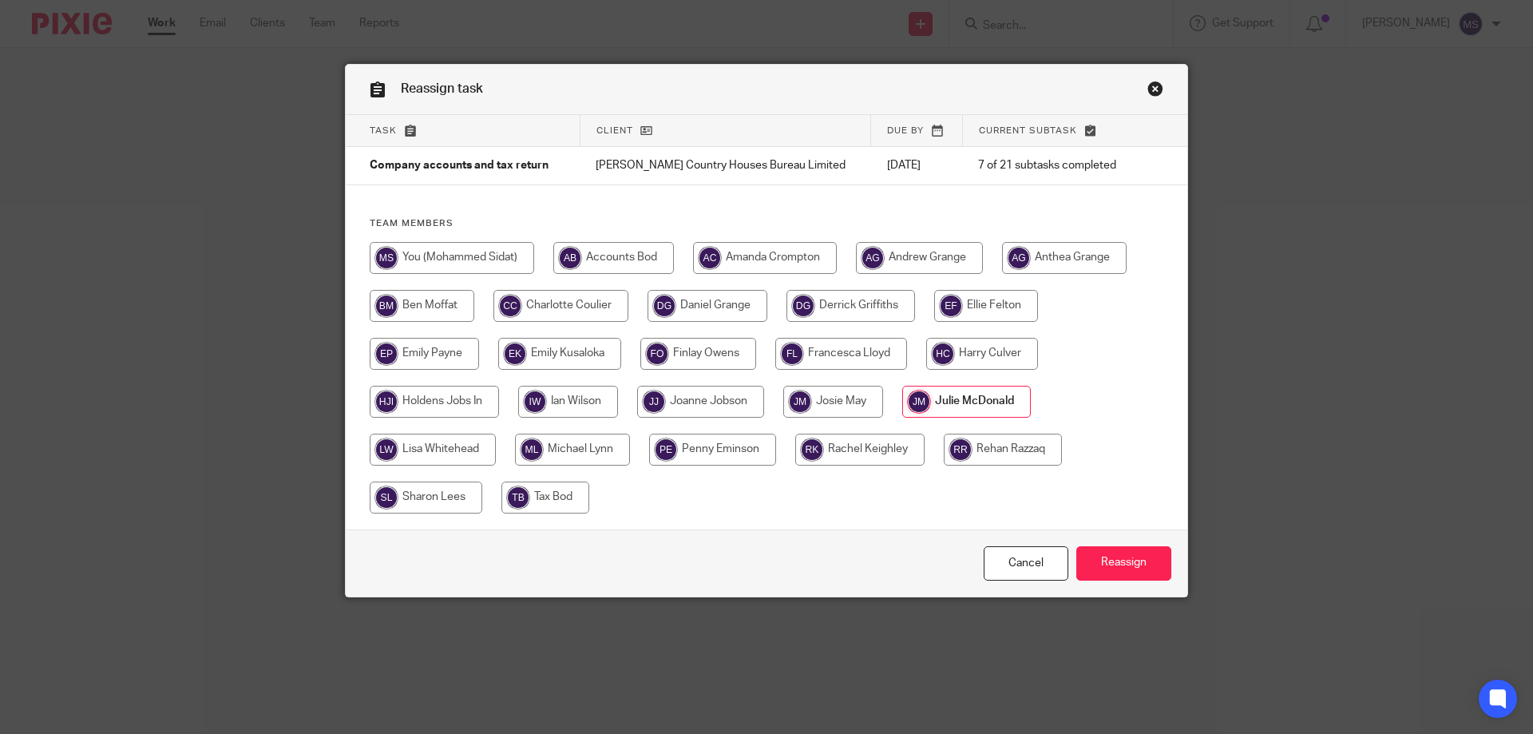
click at [383, 258] on input "radio" at bounding box center [452, 258] width 165 height 32
radio input "true"
click at [1076, 565] on input "Reassign" at bounding box center [1123, 563] width 95 height 34
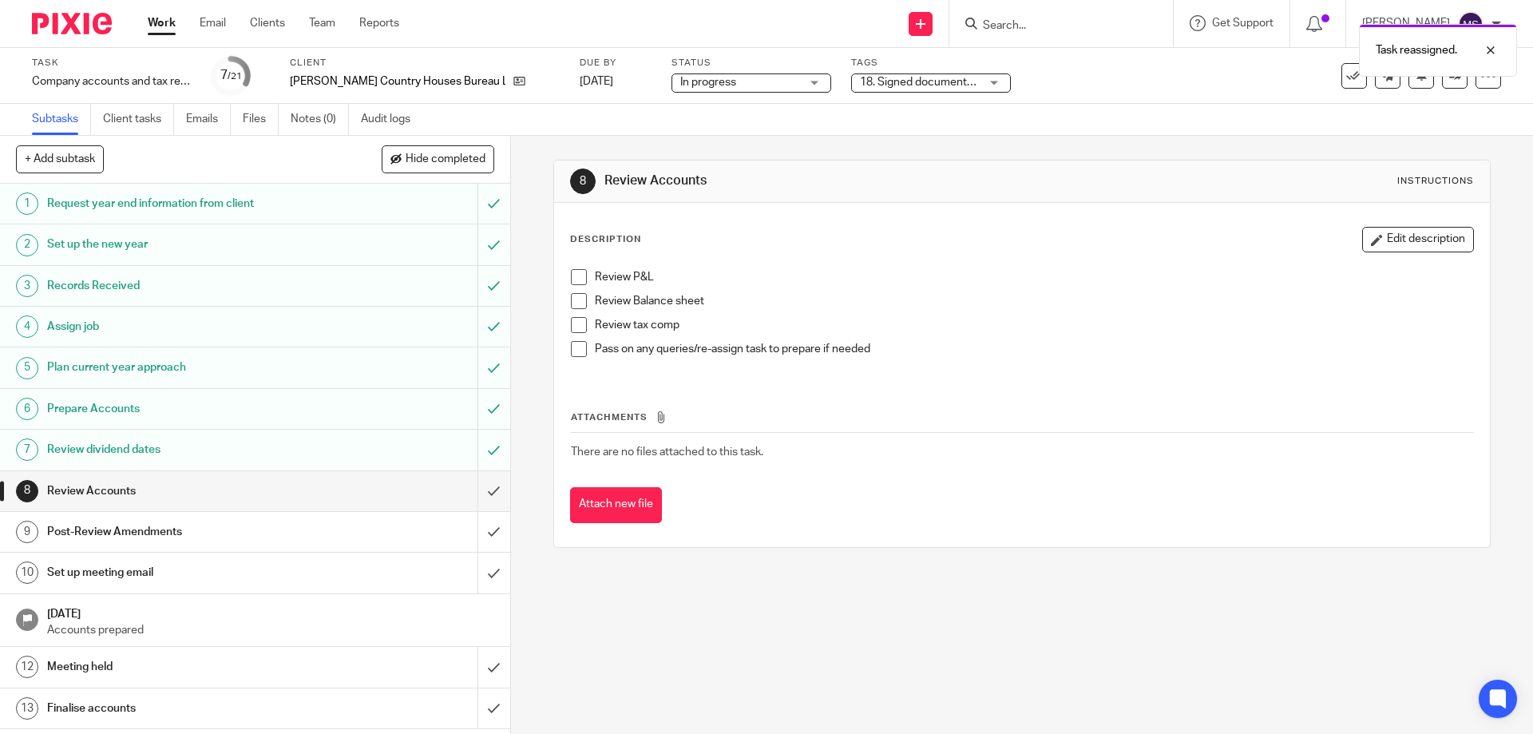
click at [869, 86] on span "18. Signed documents received" at bounding box center [939, 82] width 159 height 11
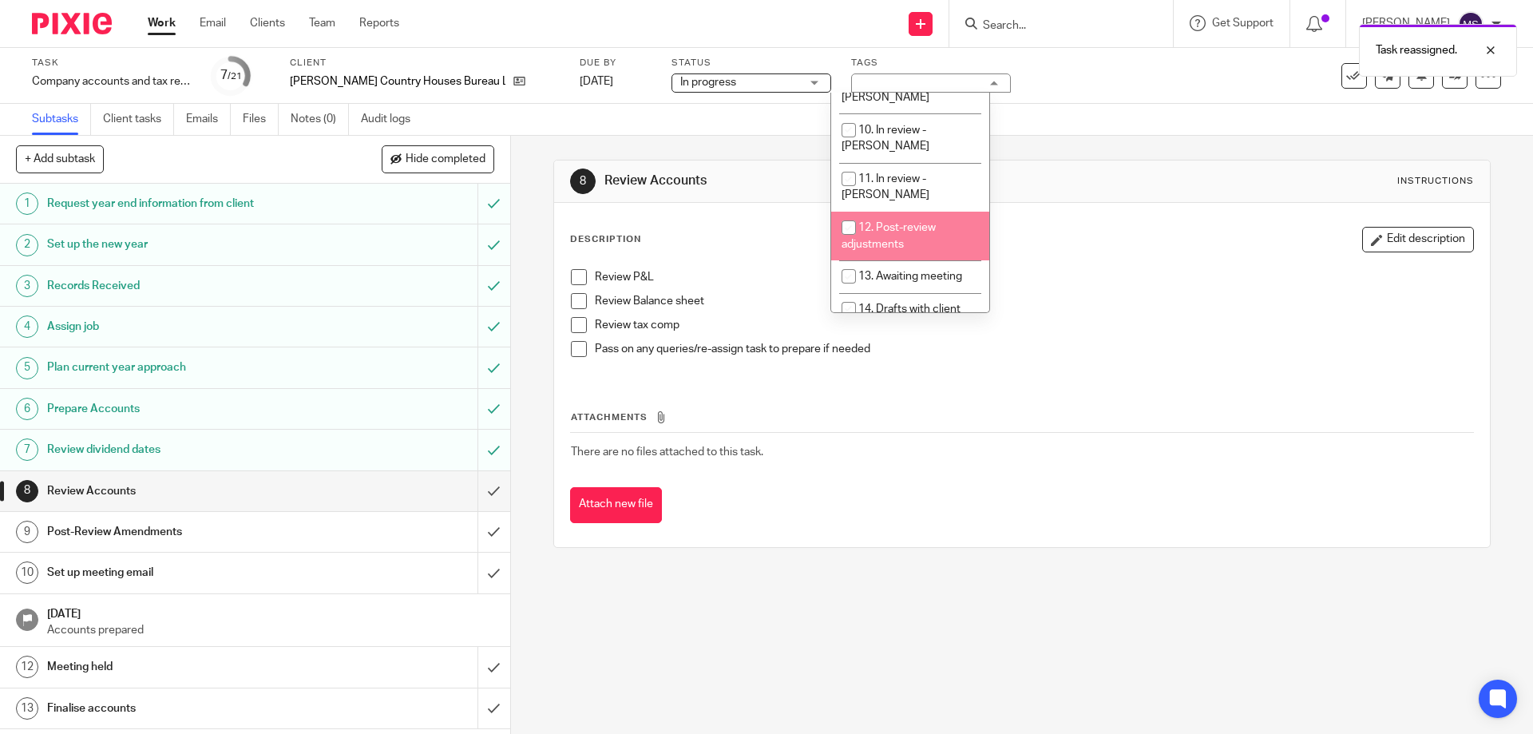
scroll to position [559, 0]
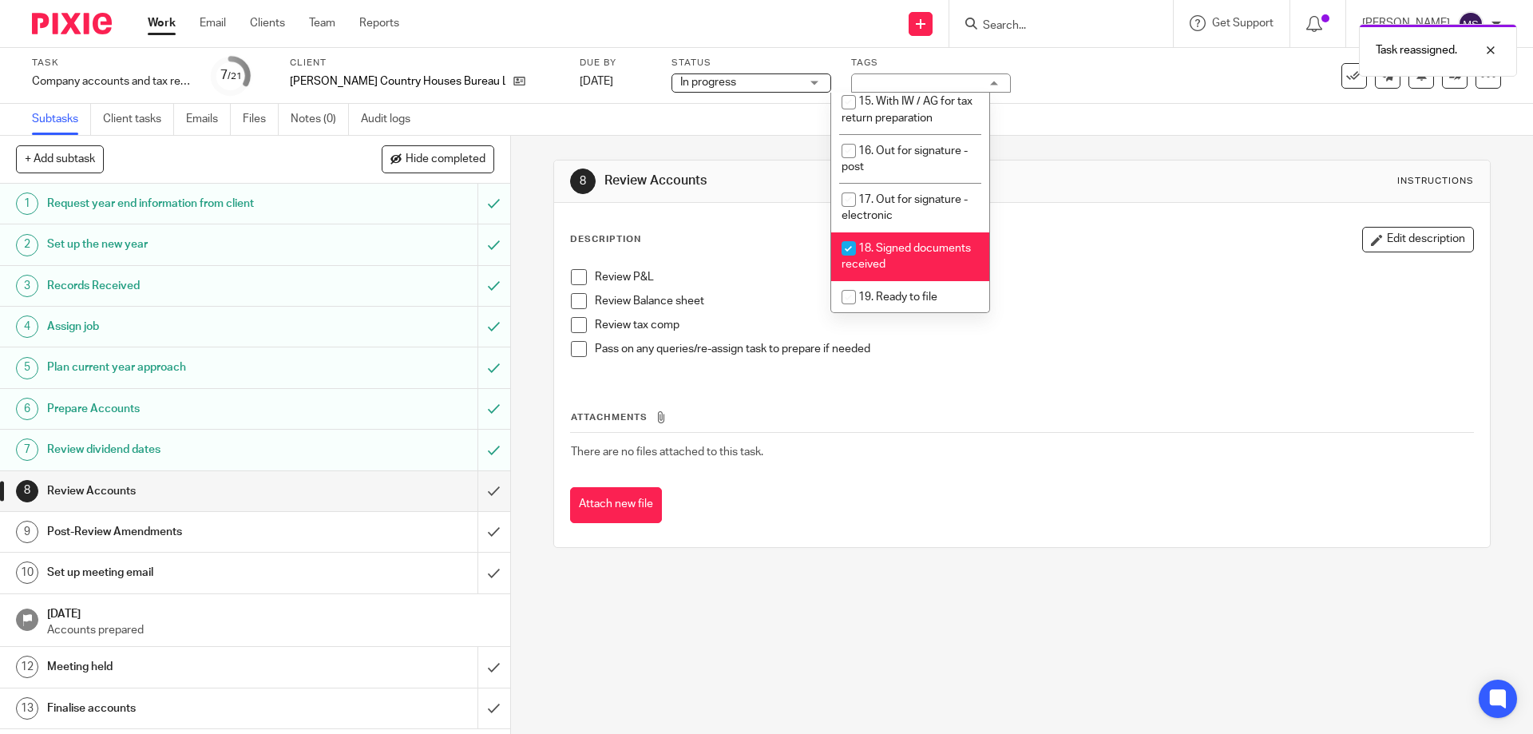
click at [882, 232] on li "18. Signed documents received" at bounding box center [910, 256] width 158 height 49
checkbox input "false"
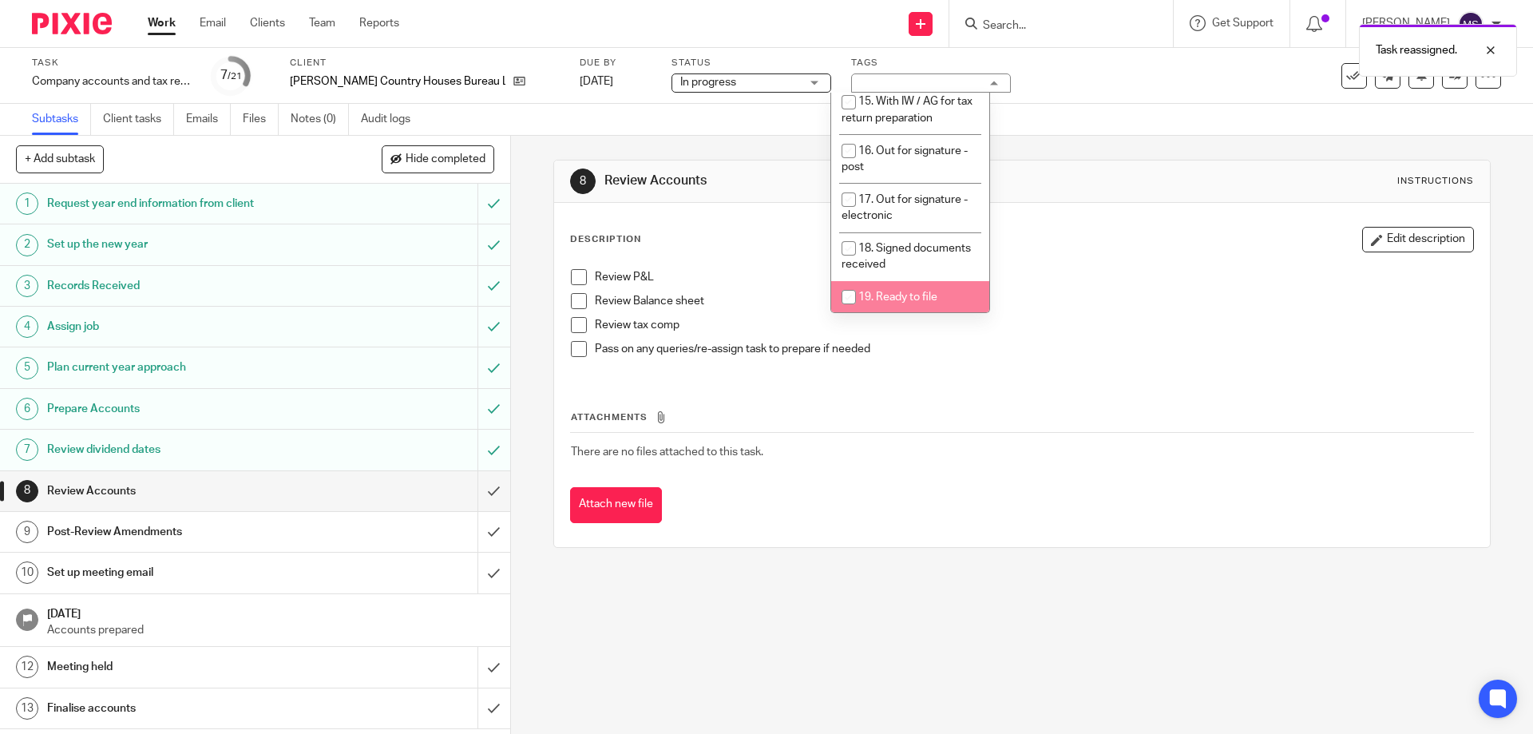
click at [899, 281] on li "19. Ready to file" at bounding box center [910, 297] width 158 height 33
checkbox input "true"
click at [1156, 194] on div "8 Review Accounts Instructions" at bounding box center [1021, 182] width 935 height 42
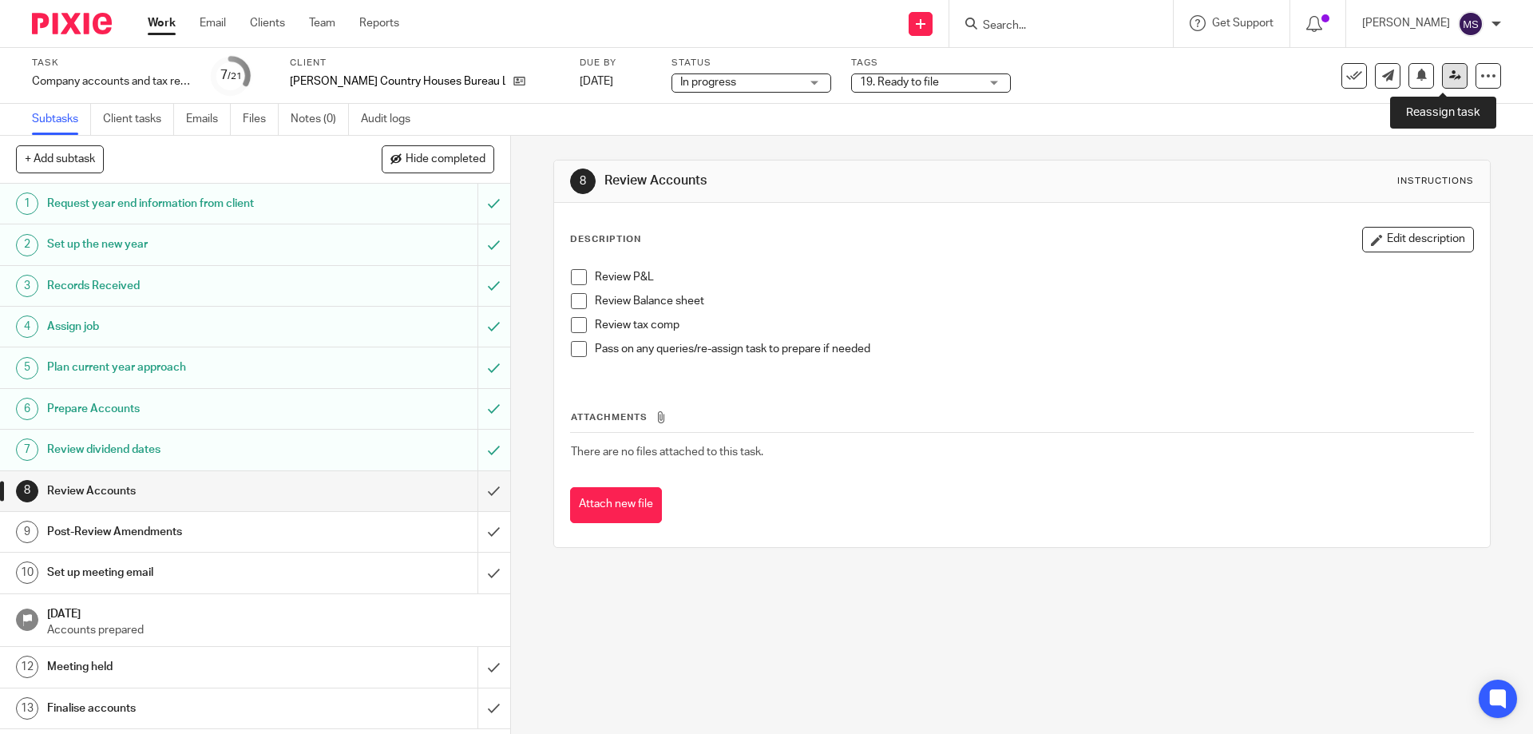
click at [1442, 85] on link at bounding box center [1455, 76] width 26 height 26
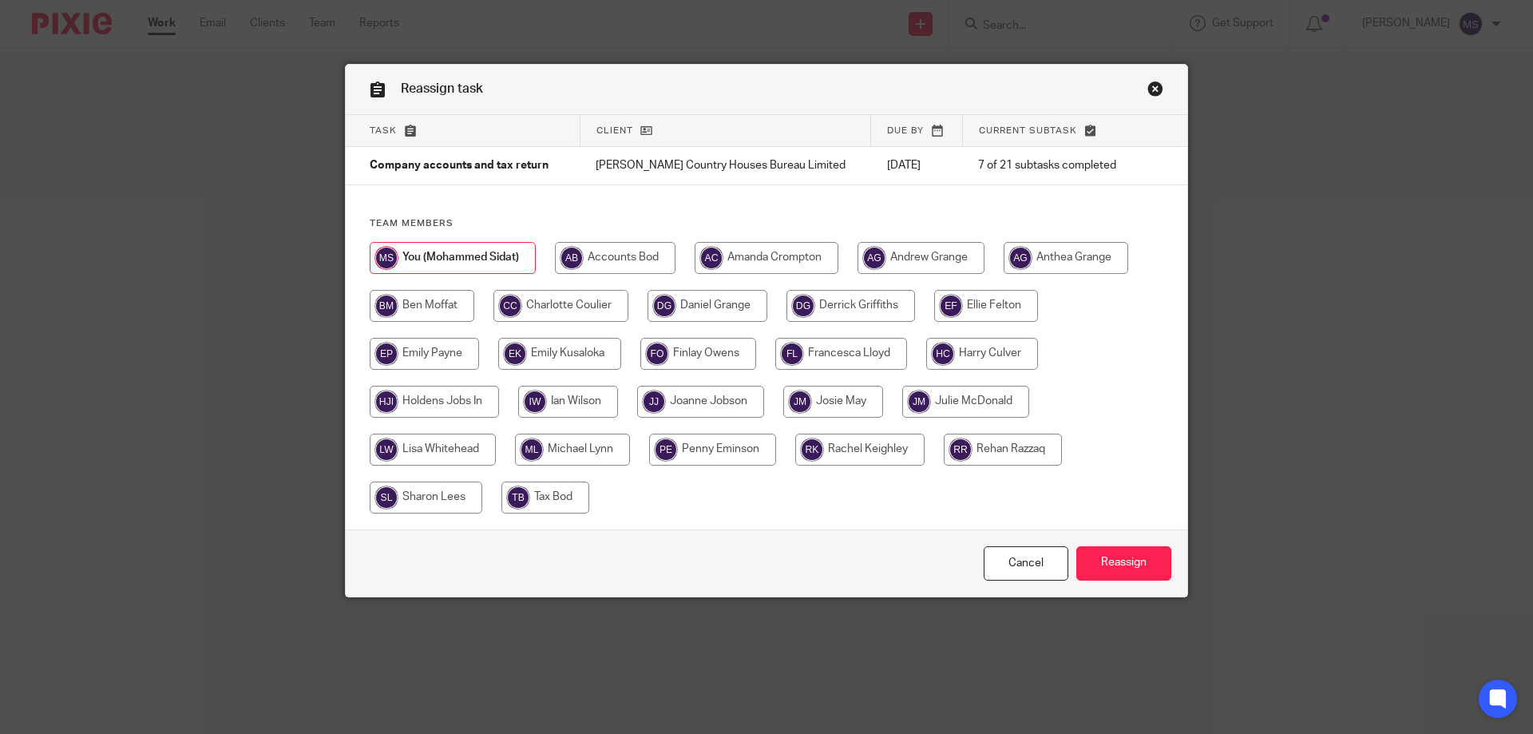
drag, startPoint x: 851, startPoint y: 300, endPoint x: 902, endPoint y: 363, distance: 80.1
click at [850, 301] on input "radio" at bounding box center [851, 306] width 129 height 32
radio input "true"
click at [1101, 556] on input "Reassign" at bounding box center [1123, 563] width 95 height 34
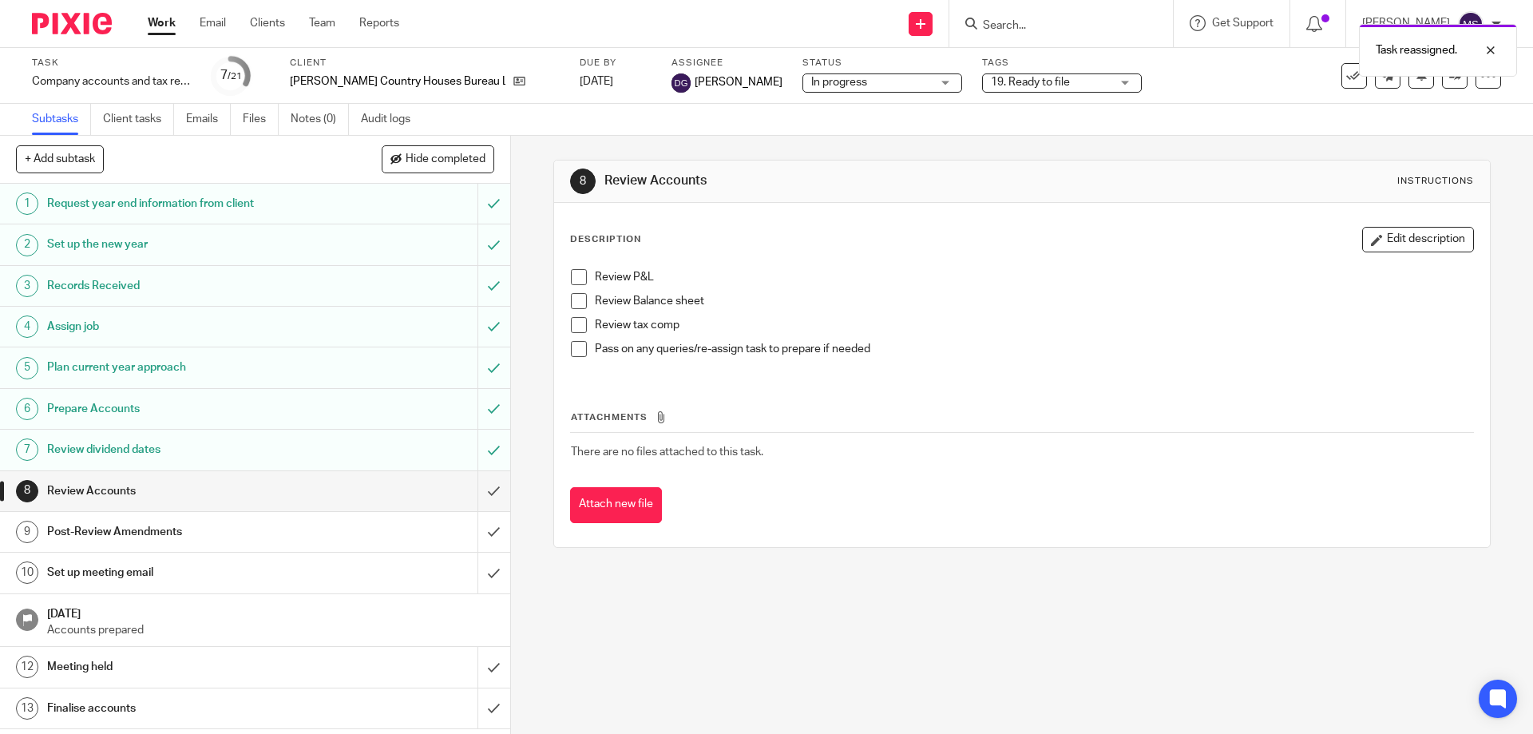
click at [170, 27] on link "Work" at bounding box center [162, 23] width 28 height 16
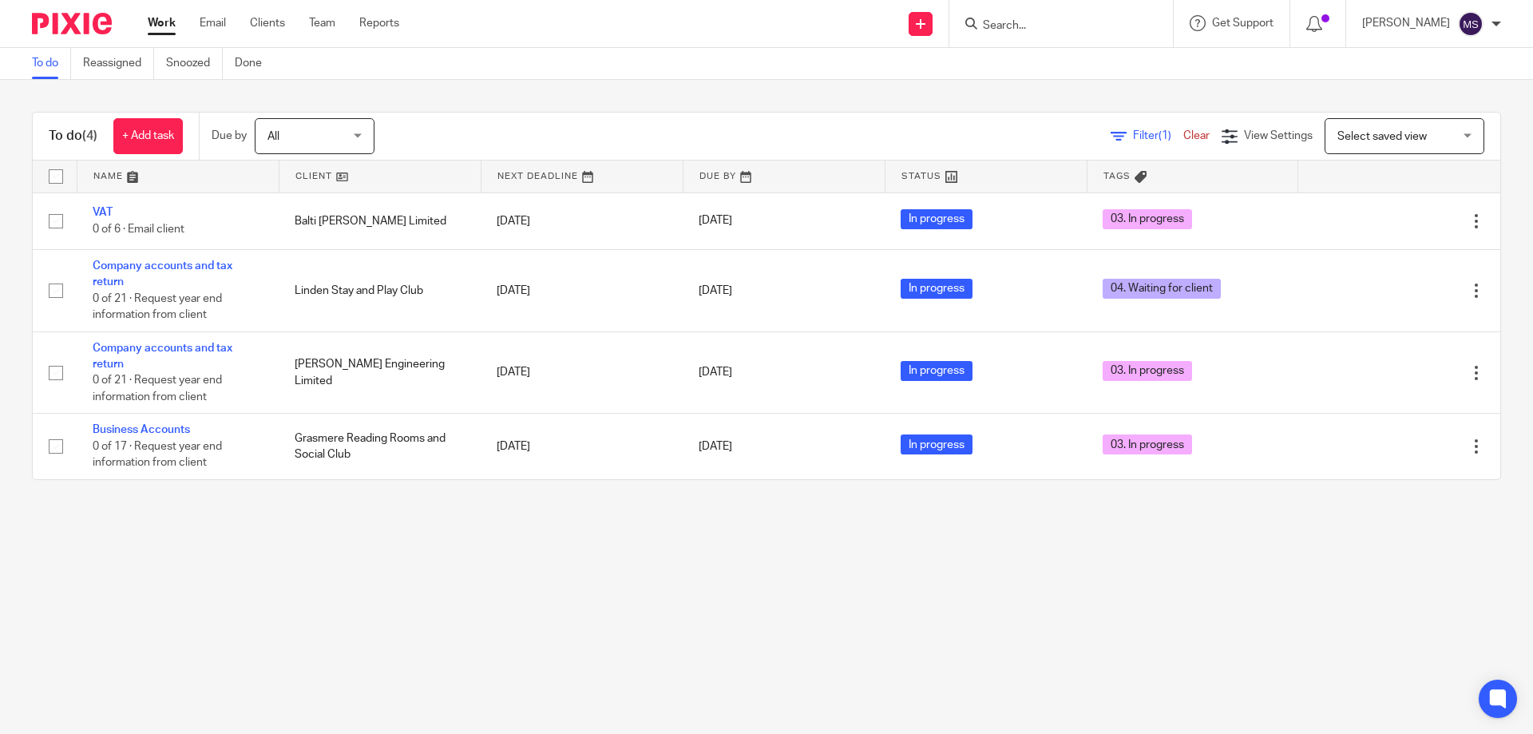
click at [997, 22] on input "Search" at bounding box center [1053, 26] width 144 height 14
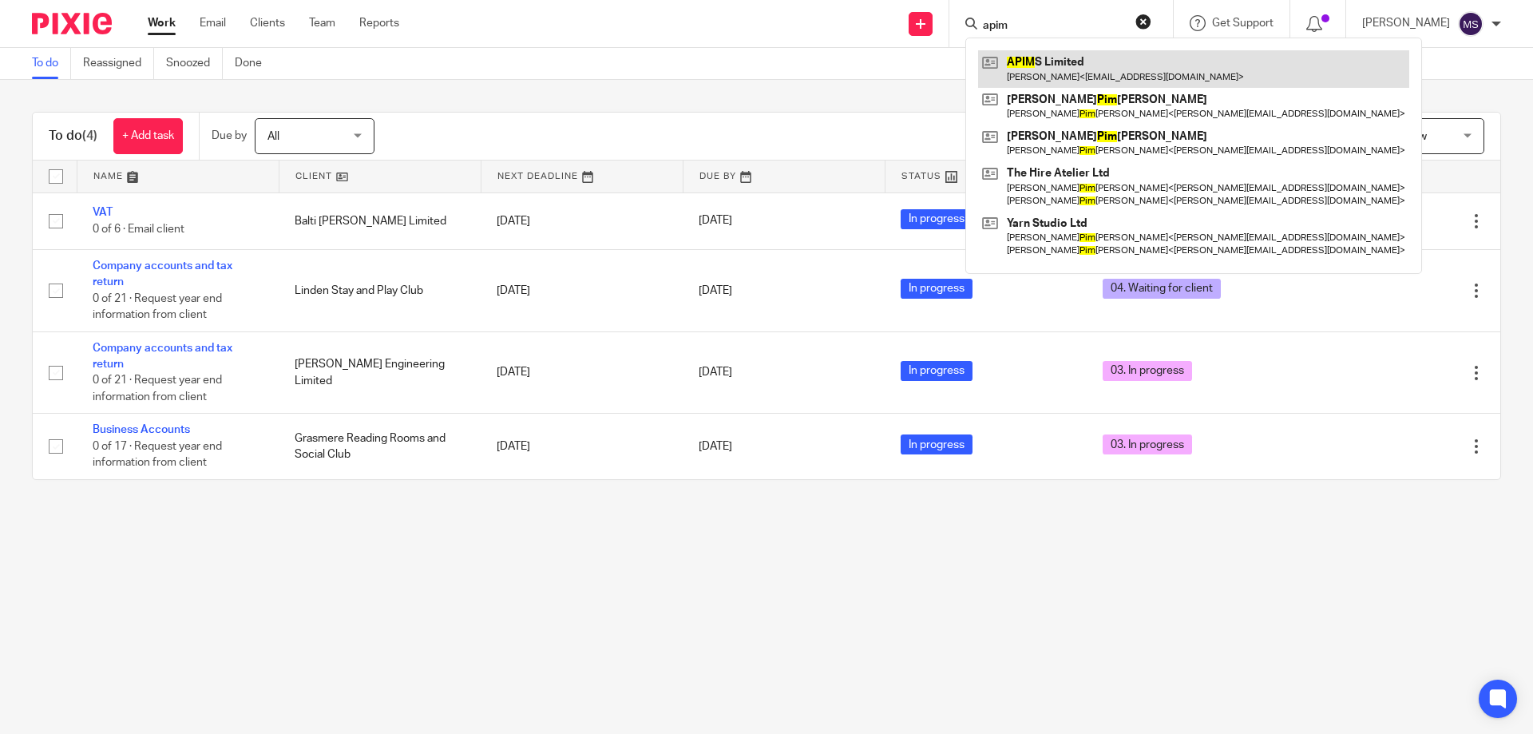
type input "apim"
click at [1077, 60] on link at bounding box center [1193, 68] width 431 height 37
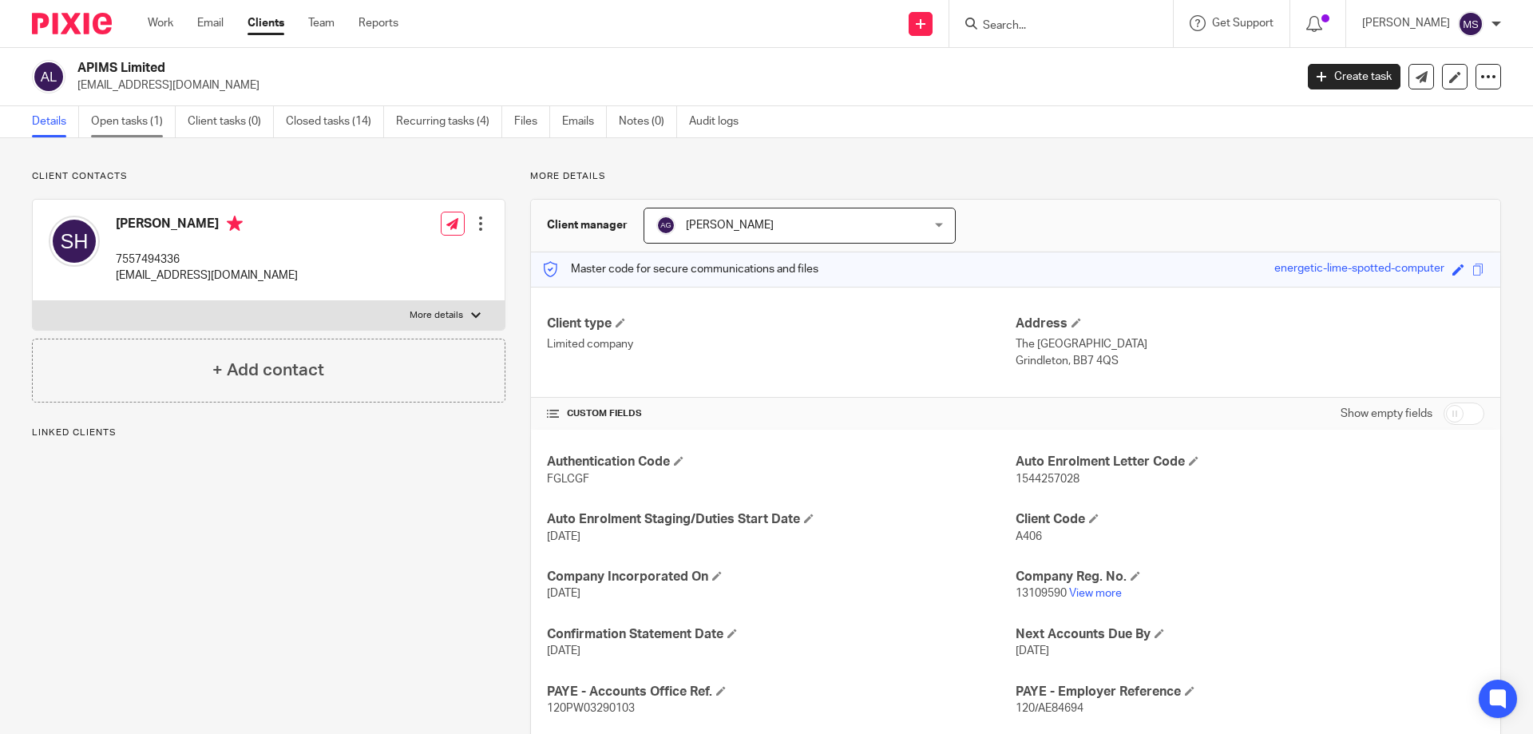
click at [129, 124] on link "Open tasks (1)" at bounding box center [133, 121] width 85 height 31
click at [131, 127] on link "Open tasks (1)" at bounding box center [133, 121] width 85 height 31
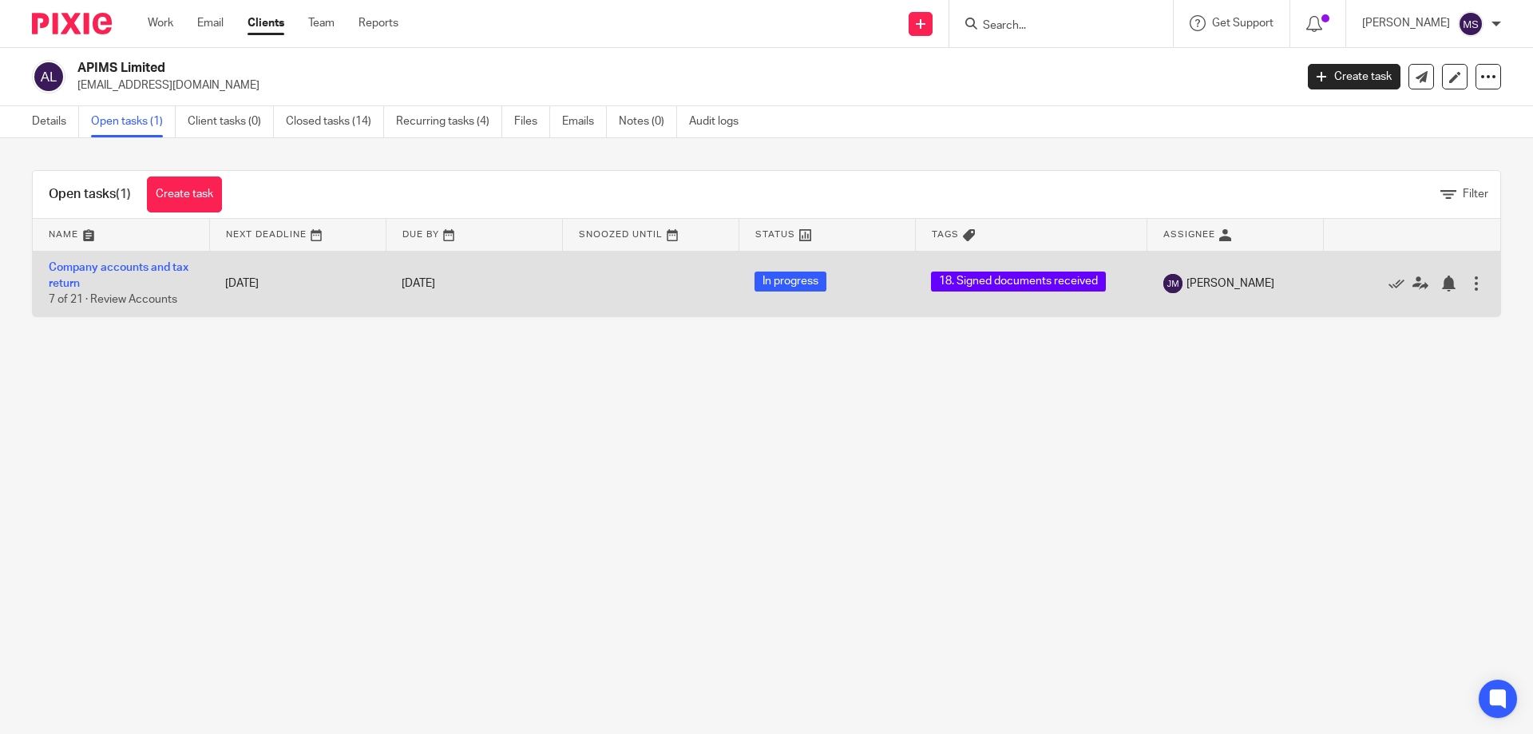
click at [122, 260] on td "Company accounts and tax return 7 of 21 · Review Accounts" at bounding box center [121, 283] width 176 height 65
click at [125, 265] on link "Company accounts and tax return" at bounding box center [119, 275] width 140 height 27
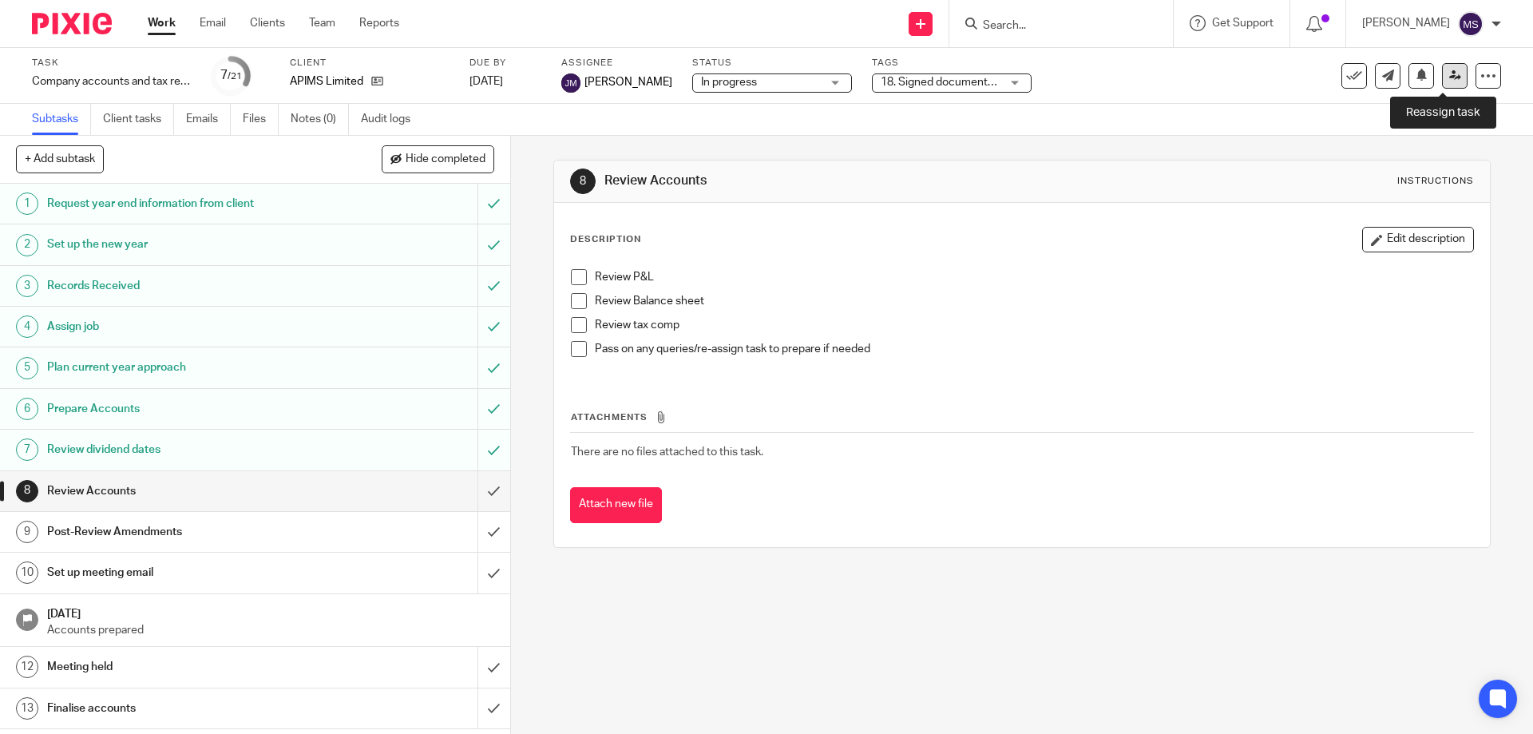
click at [1442, 76] on link at bounding box center [1455, 76] width 26 height 26
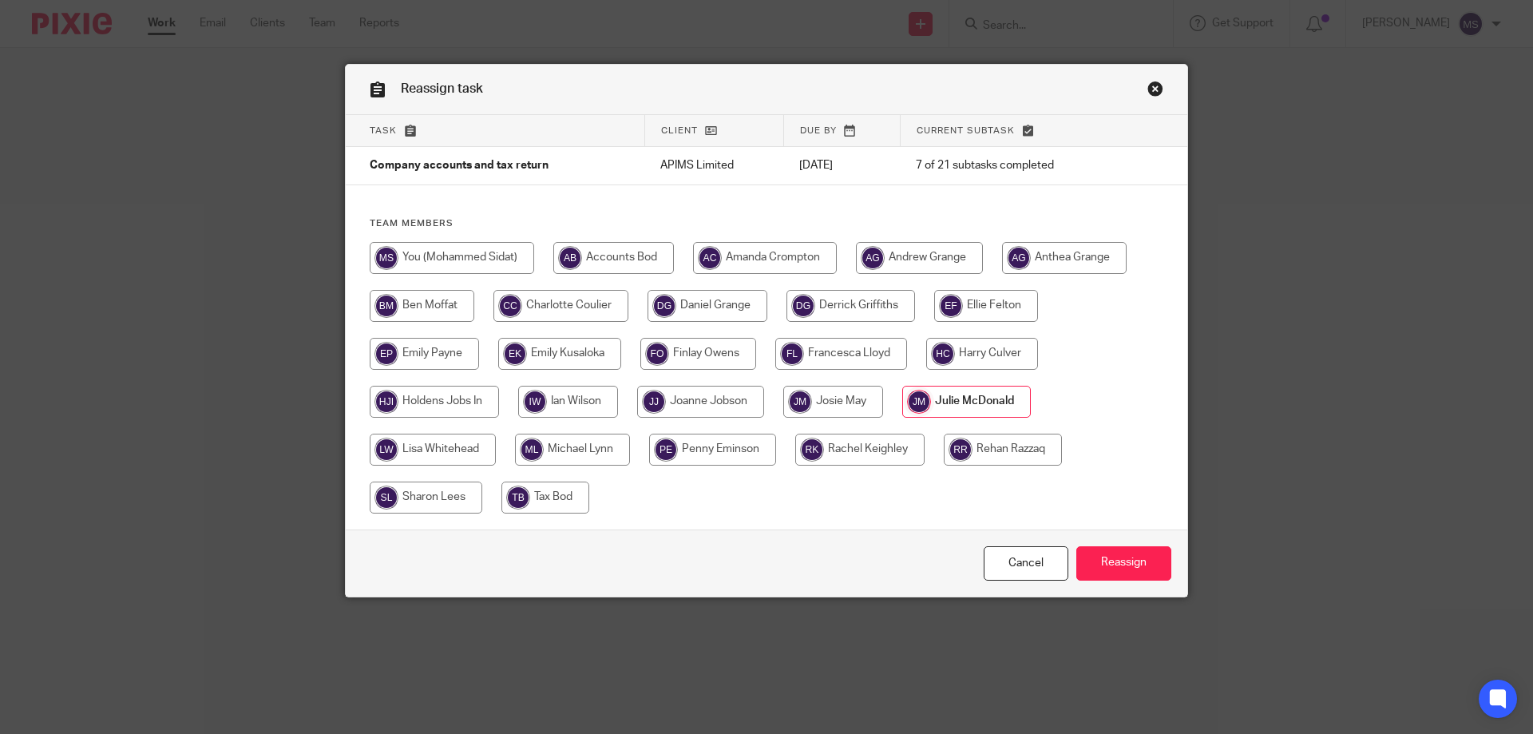
click at [483, 256] on input "radio" at bounding box center [452, 258] width 165 height 32
radio input "true"
click at [1124, 566] on input "Reassign" at bounding box center [1123, 563] width 95 height 34
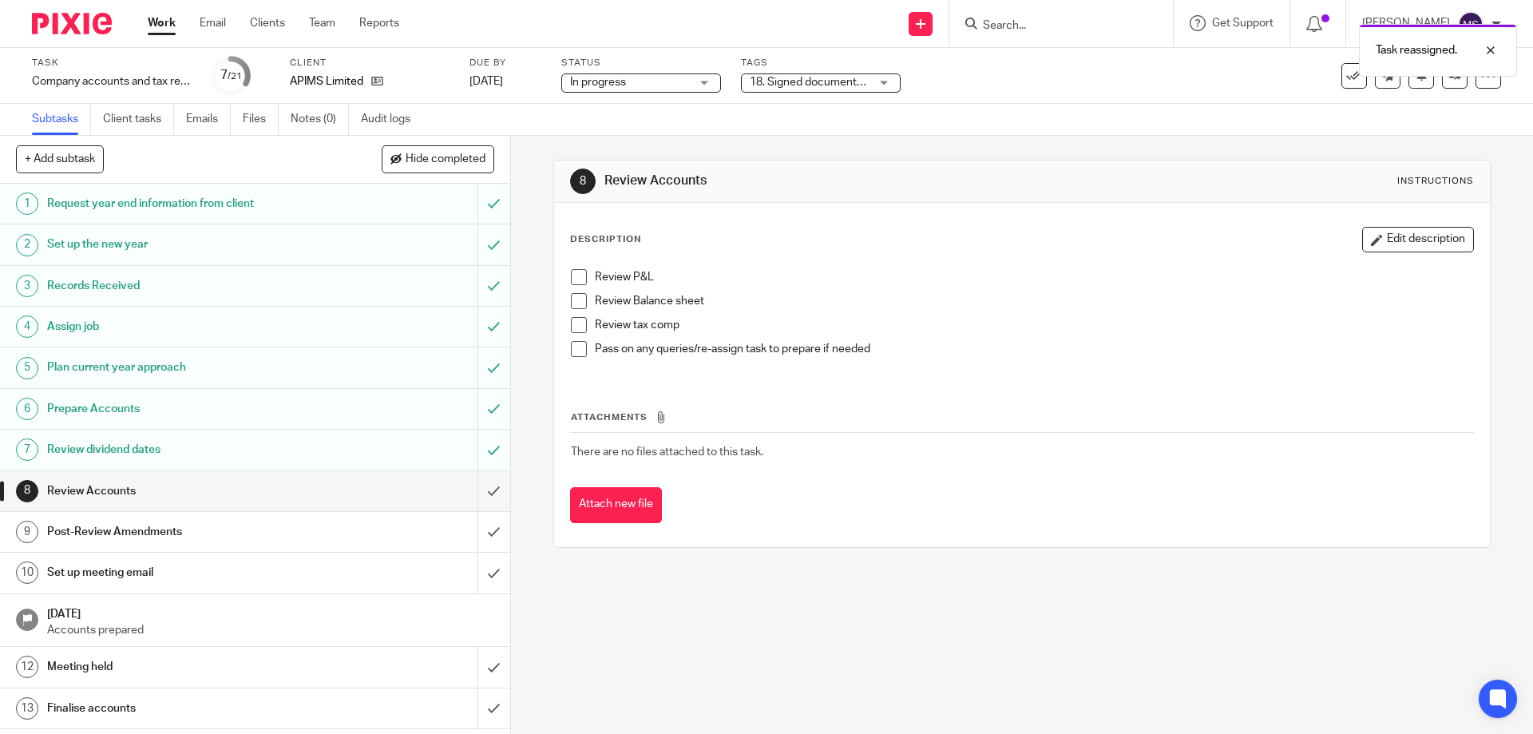
click at [879, 88] on div "18. Signed documents received" at bounding box center [821, 82] width 160 height 19
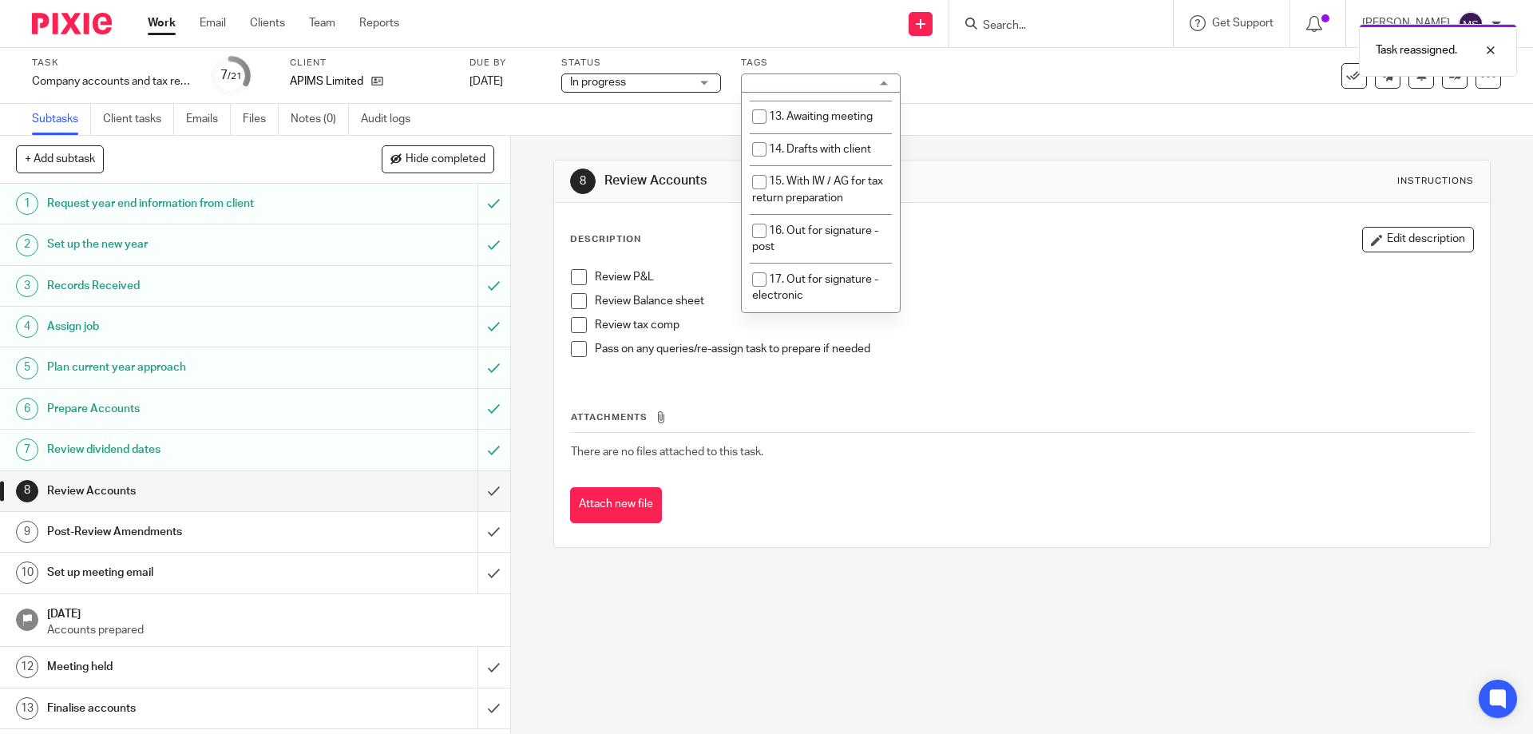
scroll to position [559, 0]
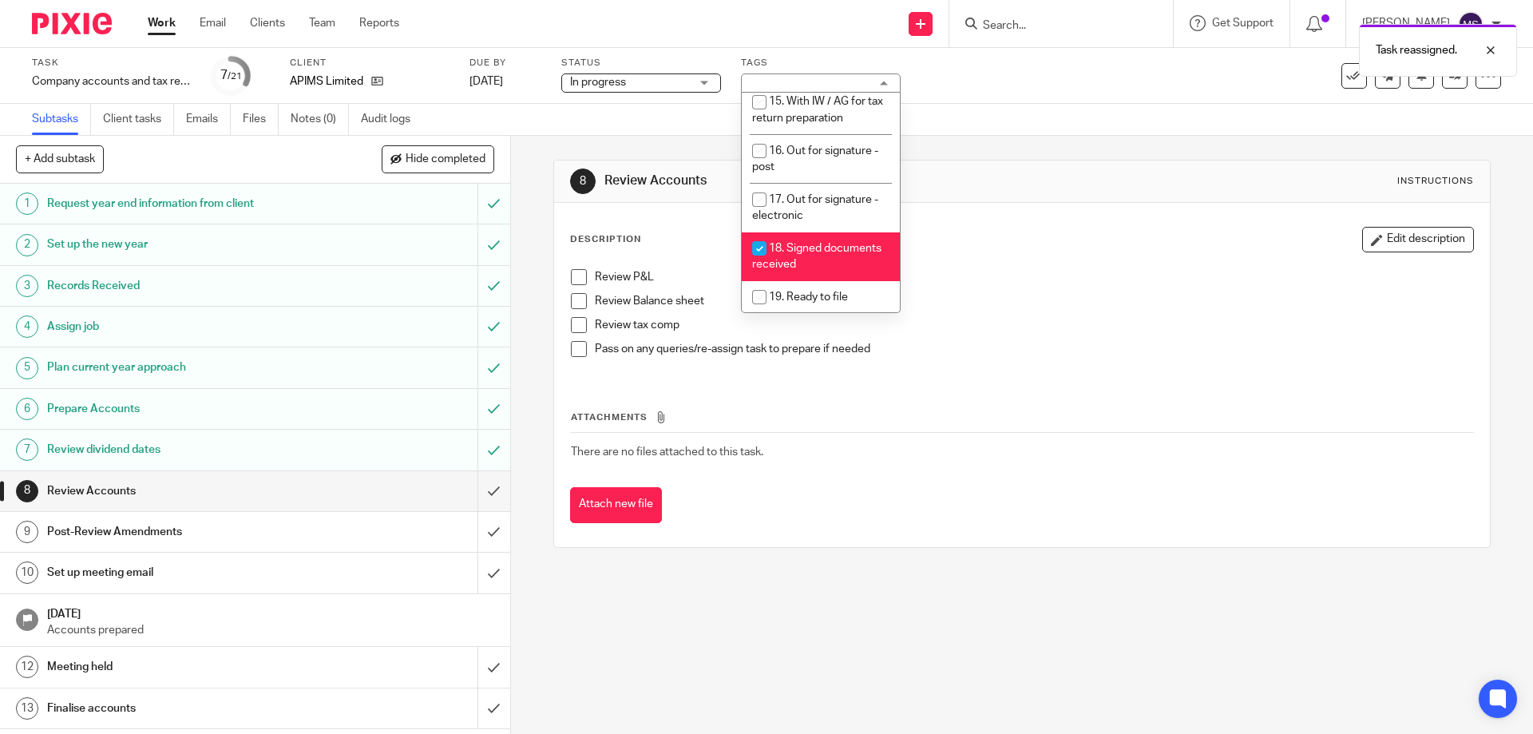
click at [784, 243] on span "18. Signed documents received" at bounding box center [816, 257] width 129 height 28
checkbox input "false"
click at [803, 281] on li "19. Ready to file" at bounding box center [821, 297] width 158 height 33
checkbox input "true"
click at [1165, 168] on div "8 Review Accounts Instructions" at bounding box center [1021, 181] width 903 height 26
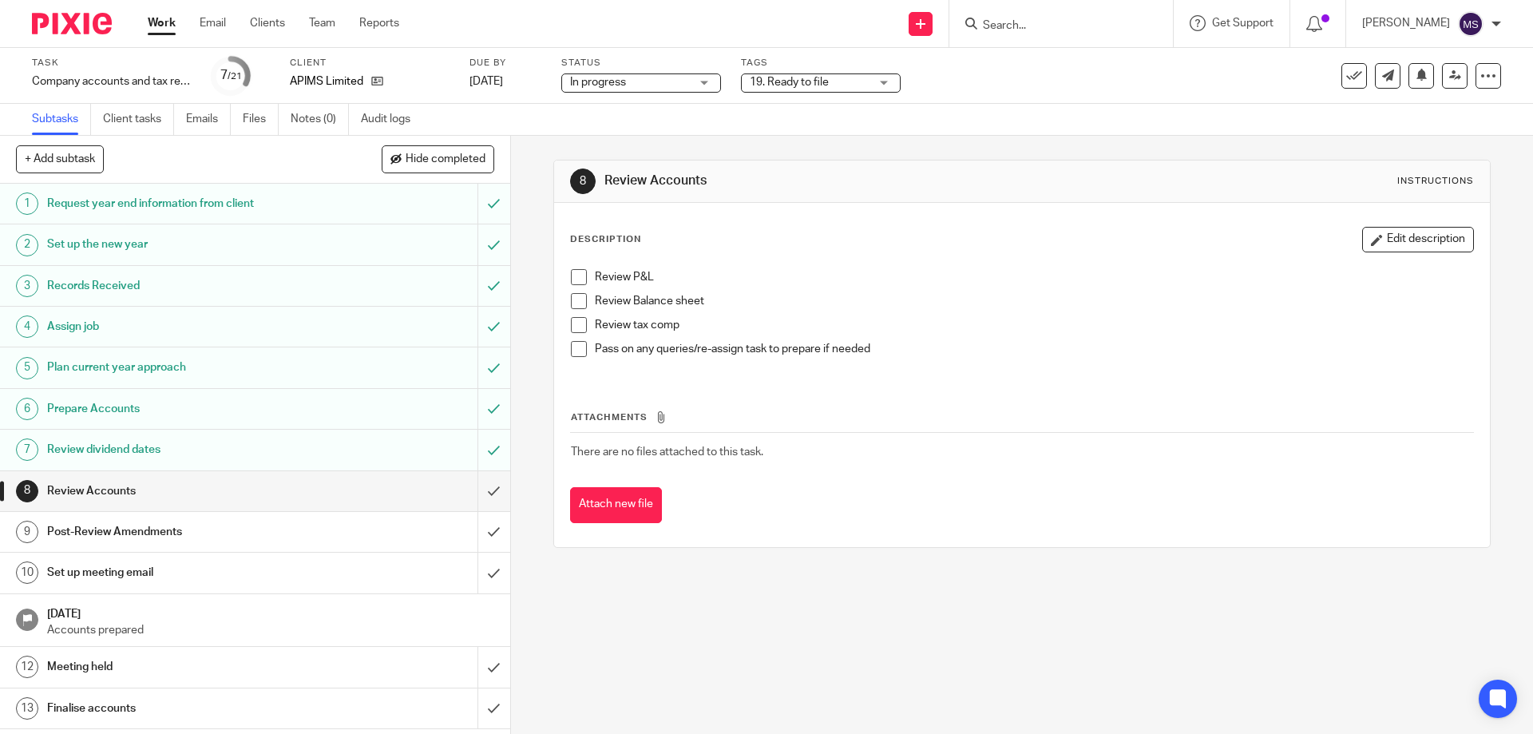
click at [1439, 89] on div "Task Company accounts and tax return Save Company accounts and tax return 7 /21…" at bounding box center [766, 76] width 1469 height 38
click at [1449, 80] on icon at bounding box center [1455, 75] width 12 height 12
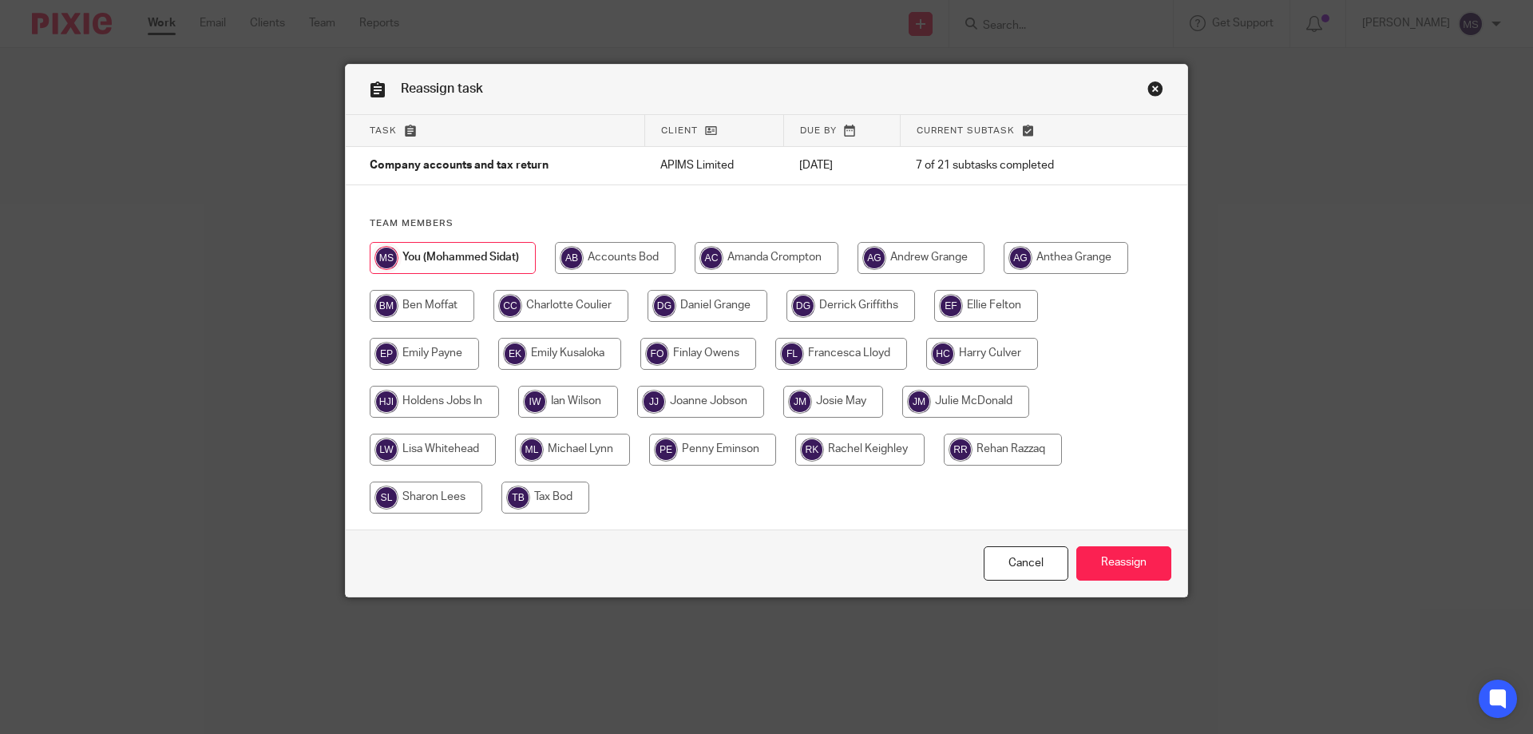
click at [743, 261] on input "radio" at bounding box center [767, 258] width 144 height 32
radio input "true"
click at [854, 303] on input "radio" at bounding box center [851, 306] width 129 height 32
radio input "true"
click at [1103, 568] on input "Reassign" at bounding box center [1123, 563] width 95 height 34
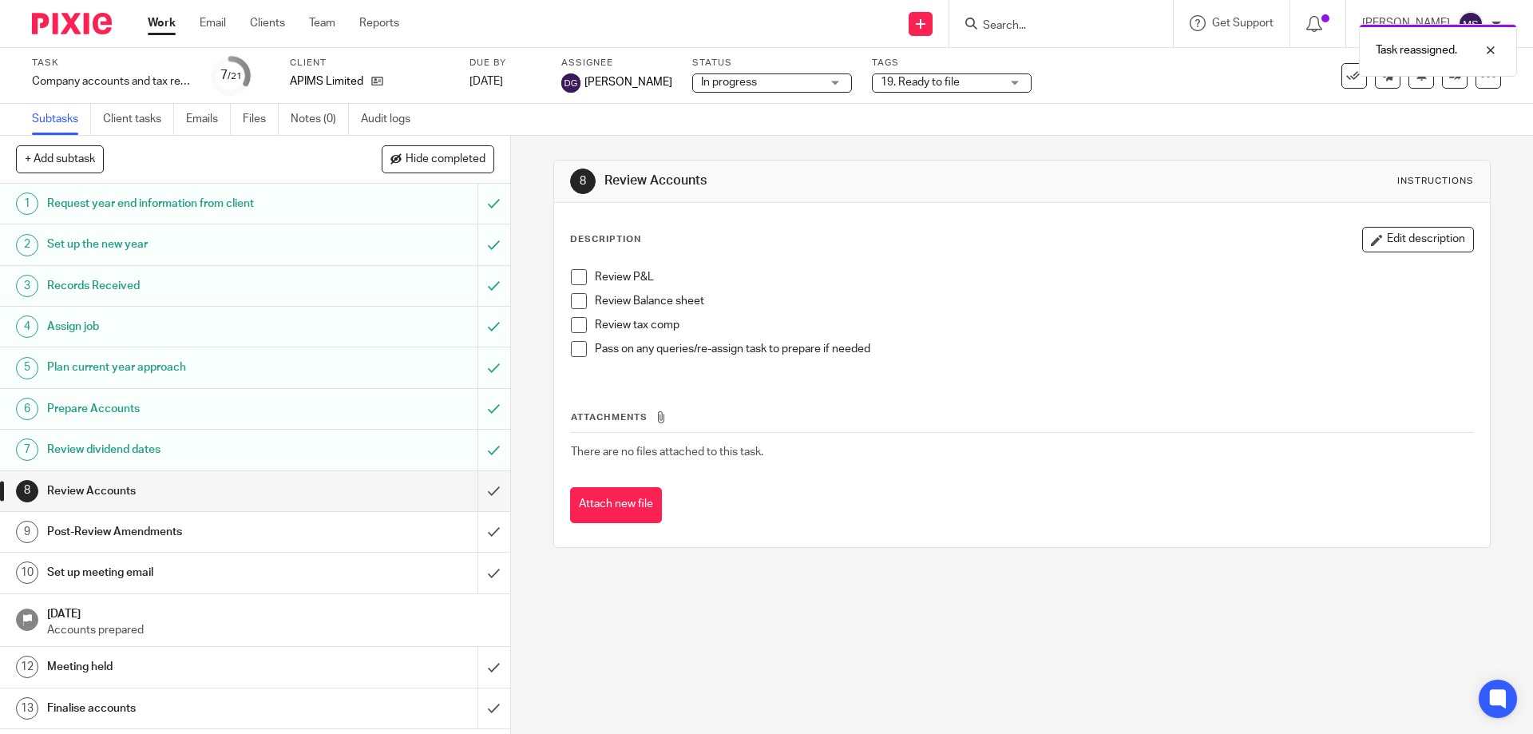
drag, startPoint x: 157, startPoint y: 26, endPoint x: 294, endPoint y: 97, distance: 154.7
click at [157, 25] on link "Work" at bounding box center [162, 23] width 28 height 16
